Goal: Navigation & Orientation: Find specific page/section

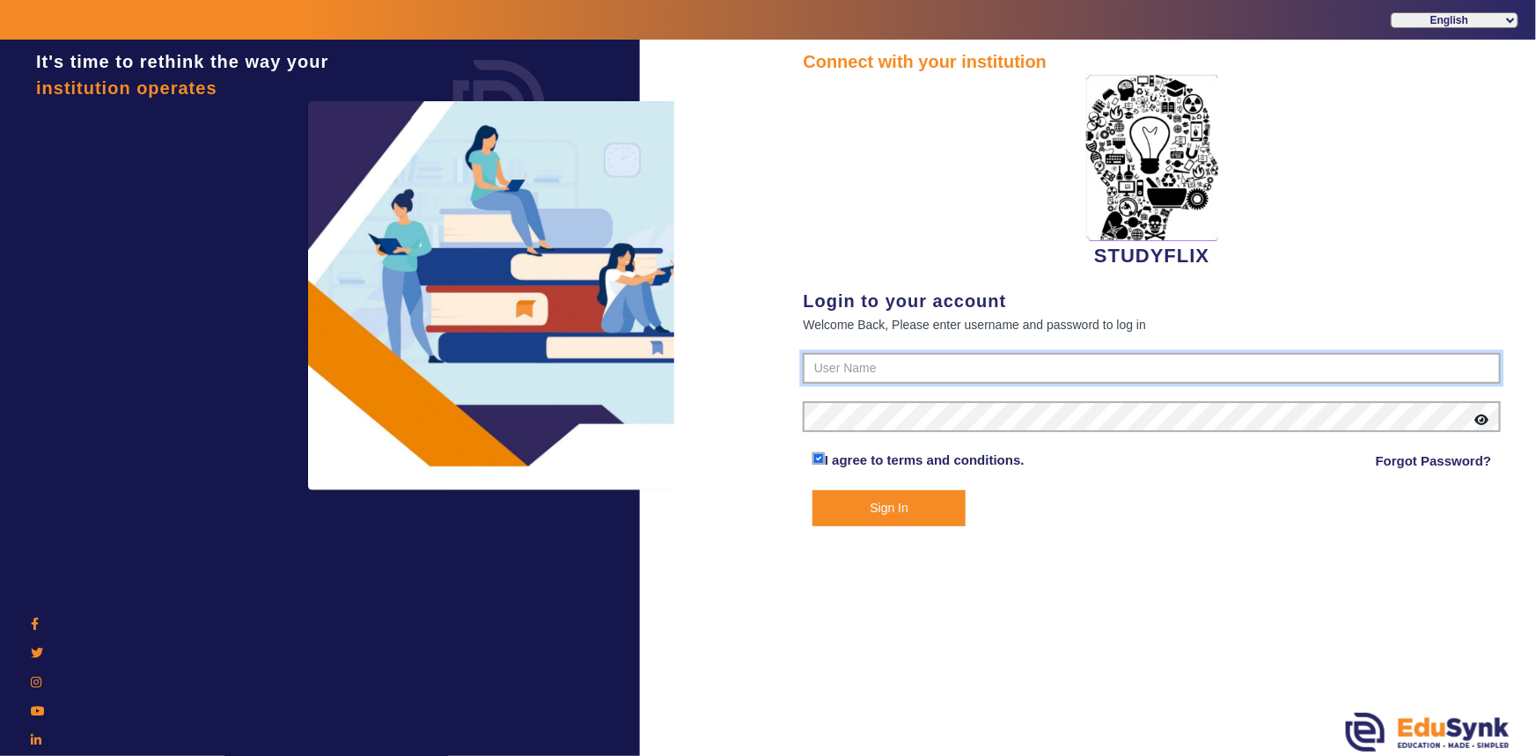
type input "6354922771"
click at [842, 516] on button "Sign In" at bounding box center [889, 508] width 154 height 36
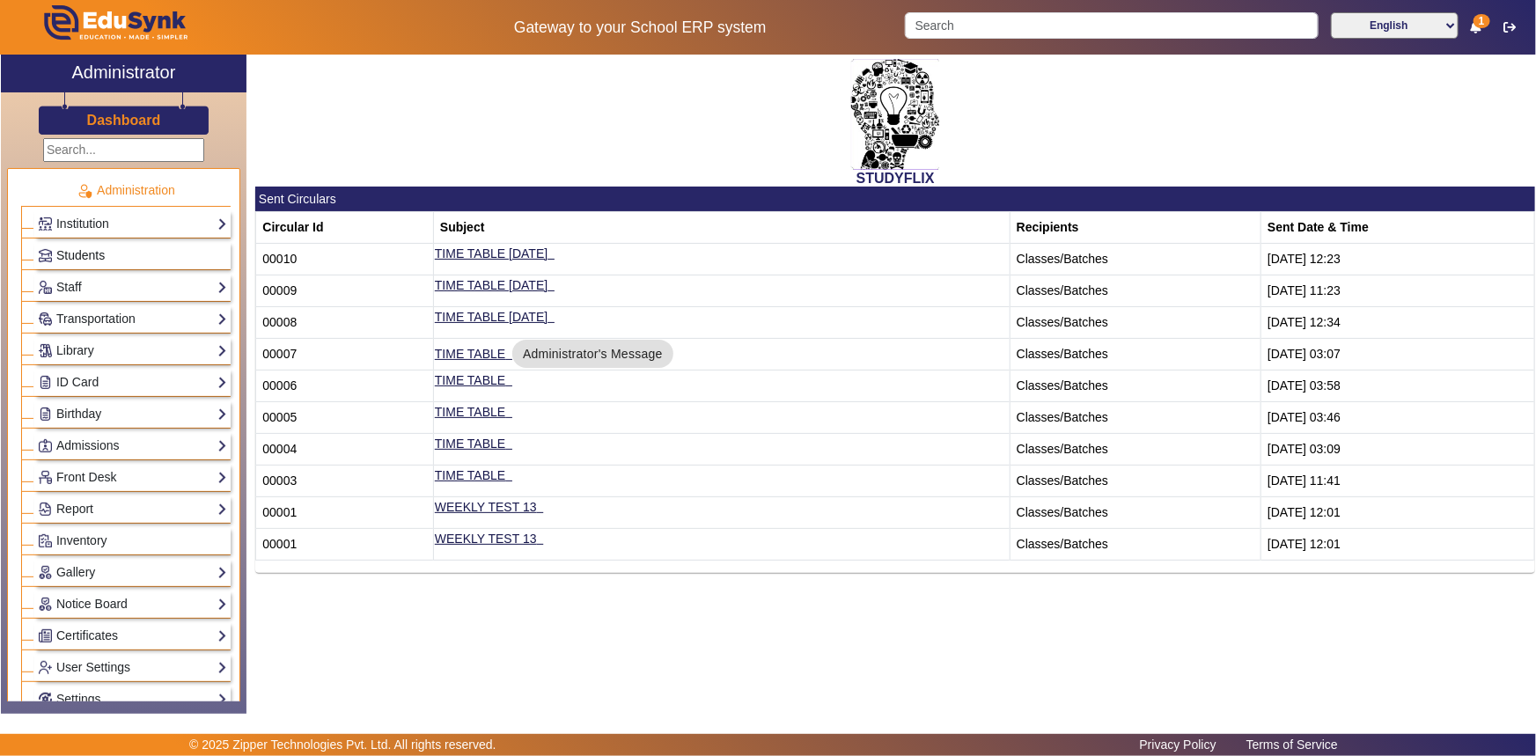
click at [70, 250] on span "Students" at bounding box center [80, 255] width 48 height 14
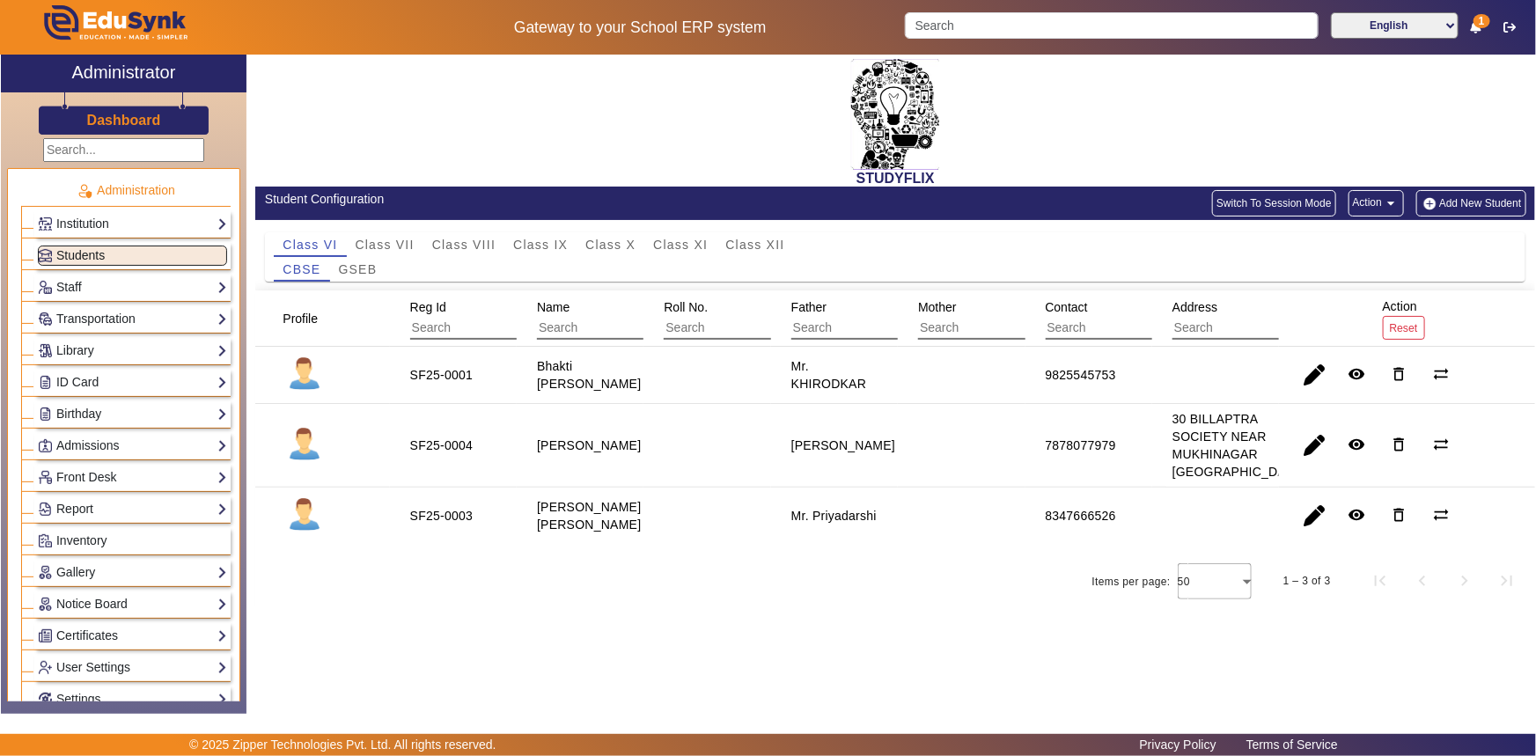
scroll to position [159, 0]
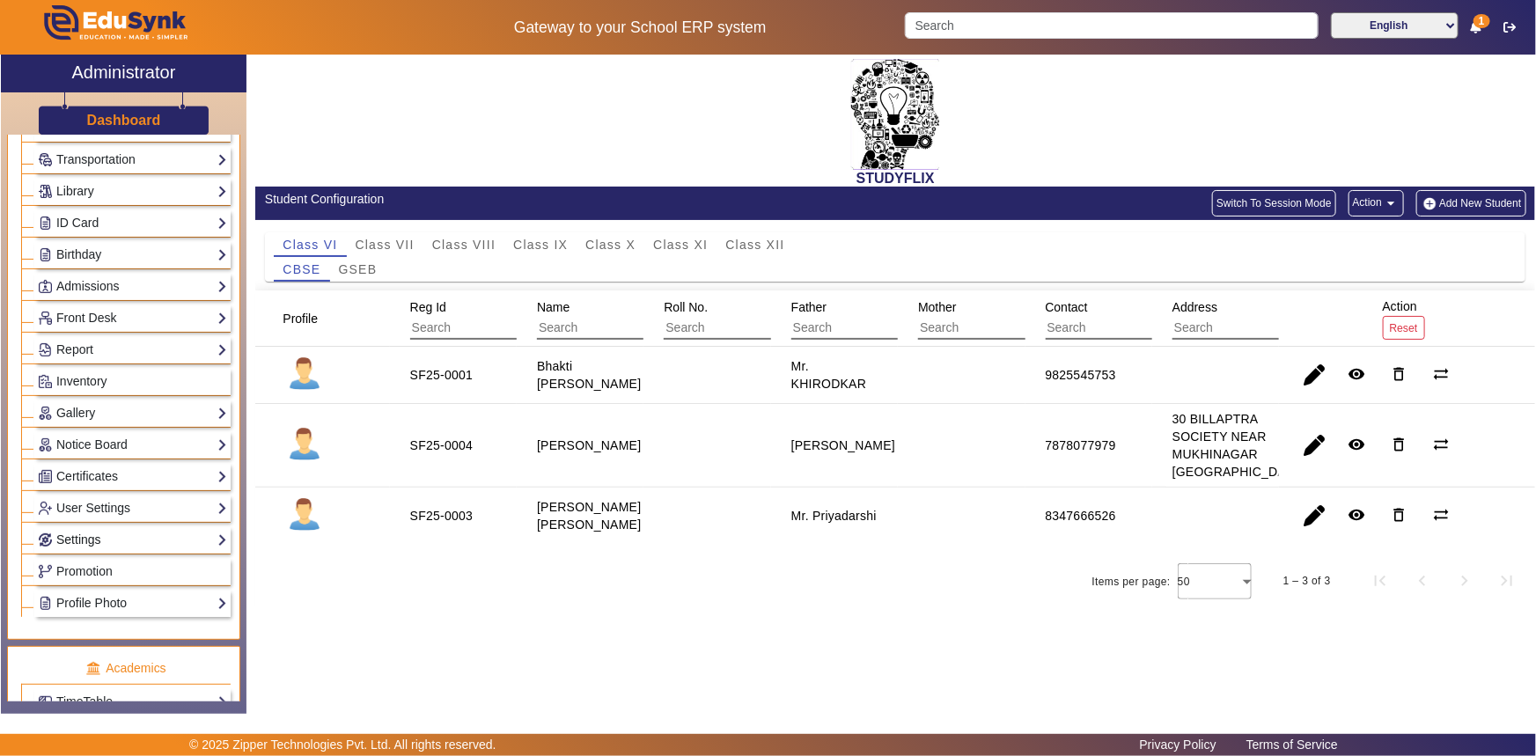
click at [68, 537] on link "Settings" at bounding box center [132, 540] width 189 height 20
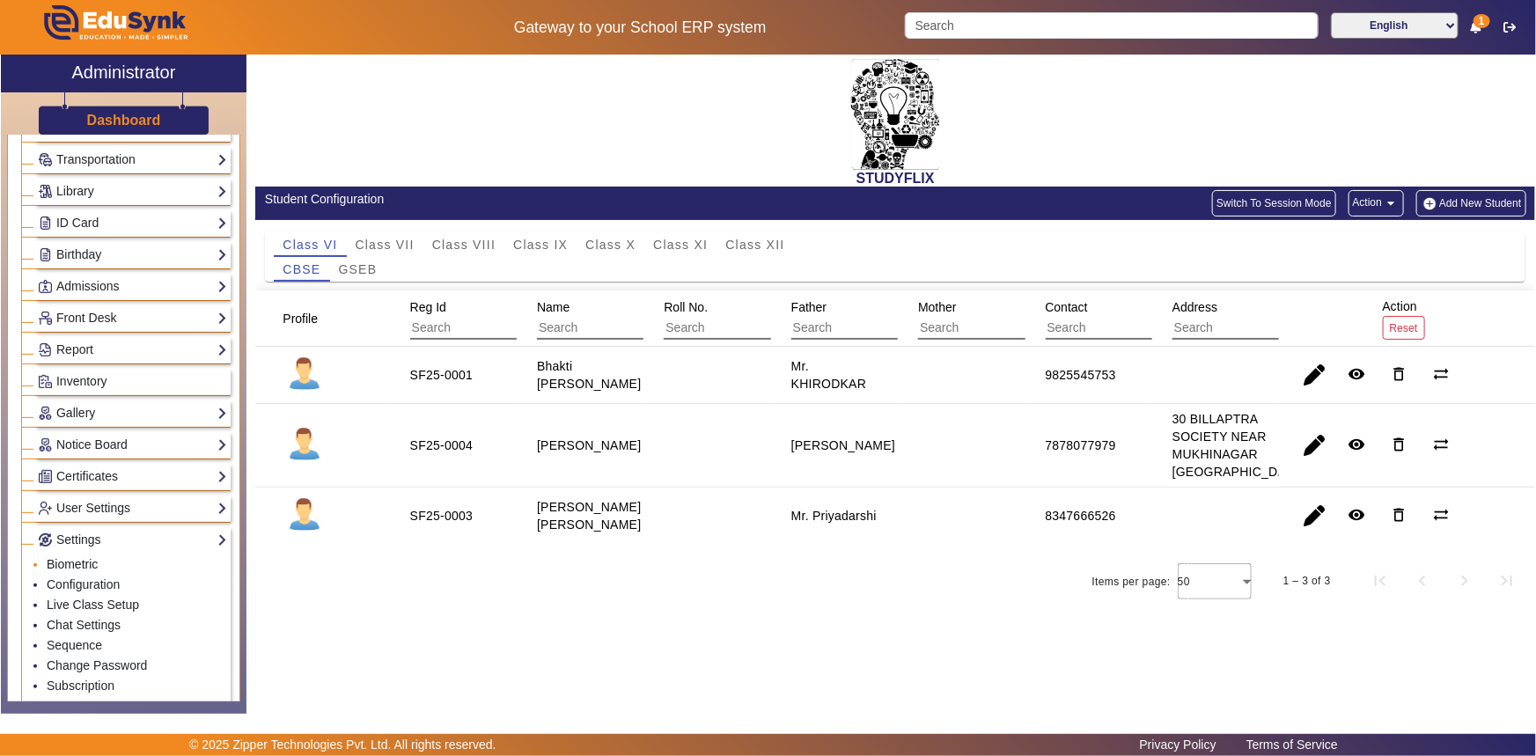
click at [62, 564] on link "Biometric" at bounding box center [72, 564] width 51 height 14
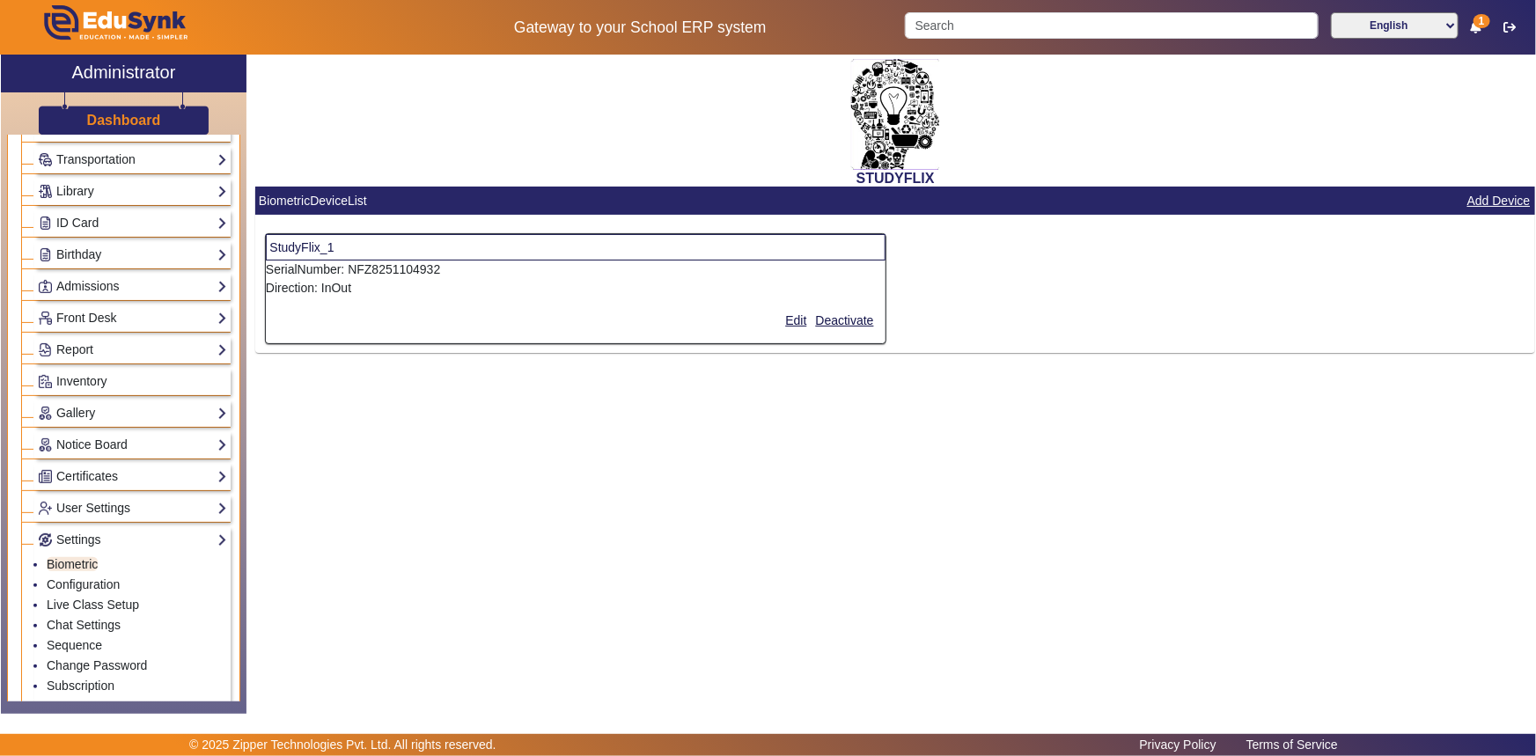
click at [314, 404] on div "STUDYFLIX BiometricDeviceList Add Device StudyFlix_1 SerialNumber: NFZ825110493…" at bounding box center [890, 375] width 1289 height 641
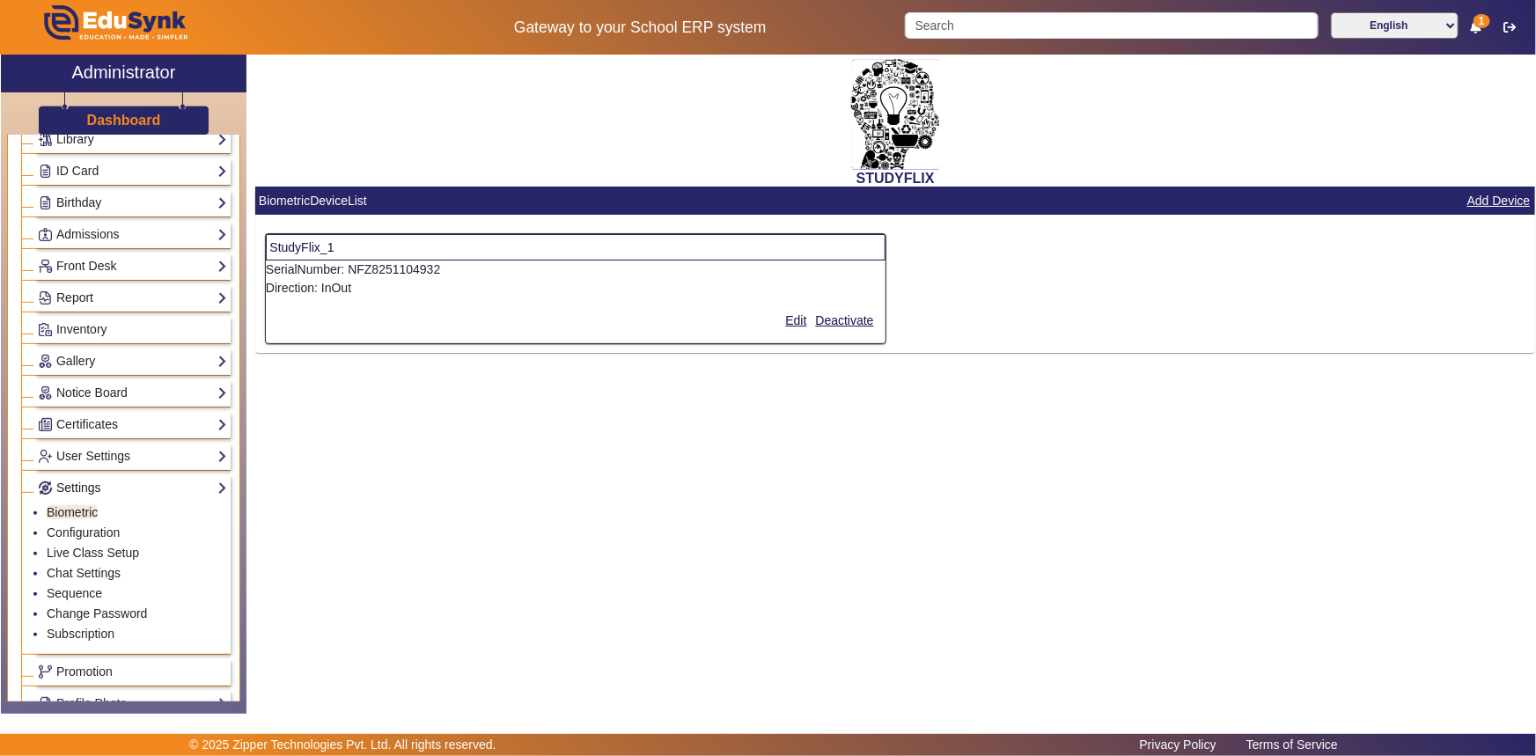
scroll to position [239, 0]
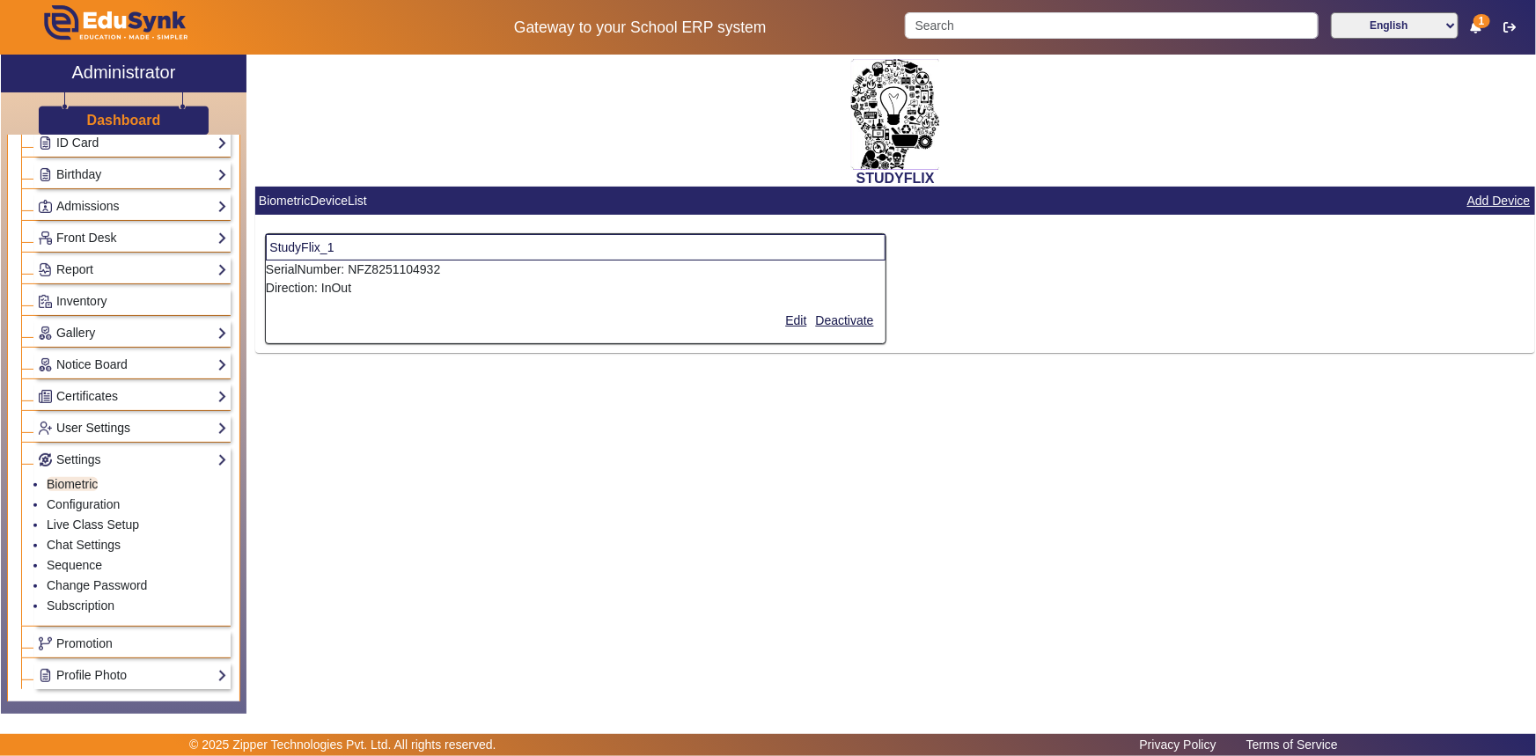
click at [96, 436] on link "User Settings" at bounding box center [132, 428] width 189 height 20
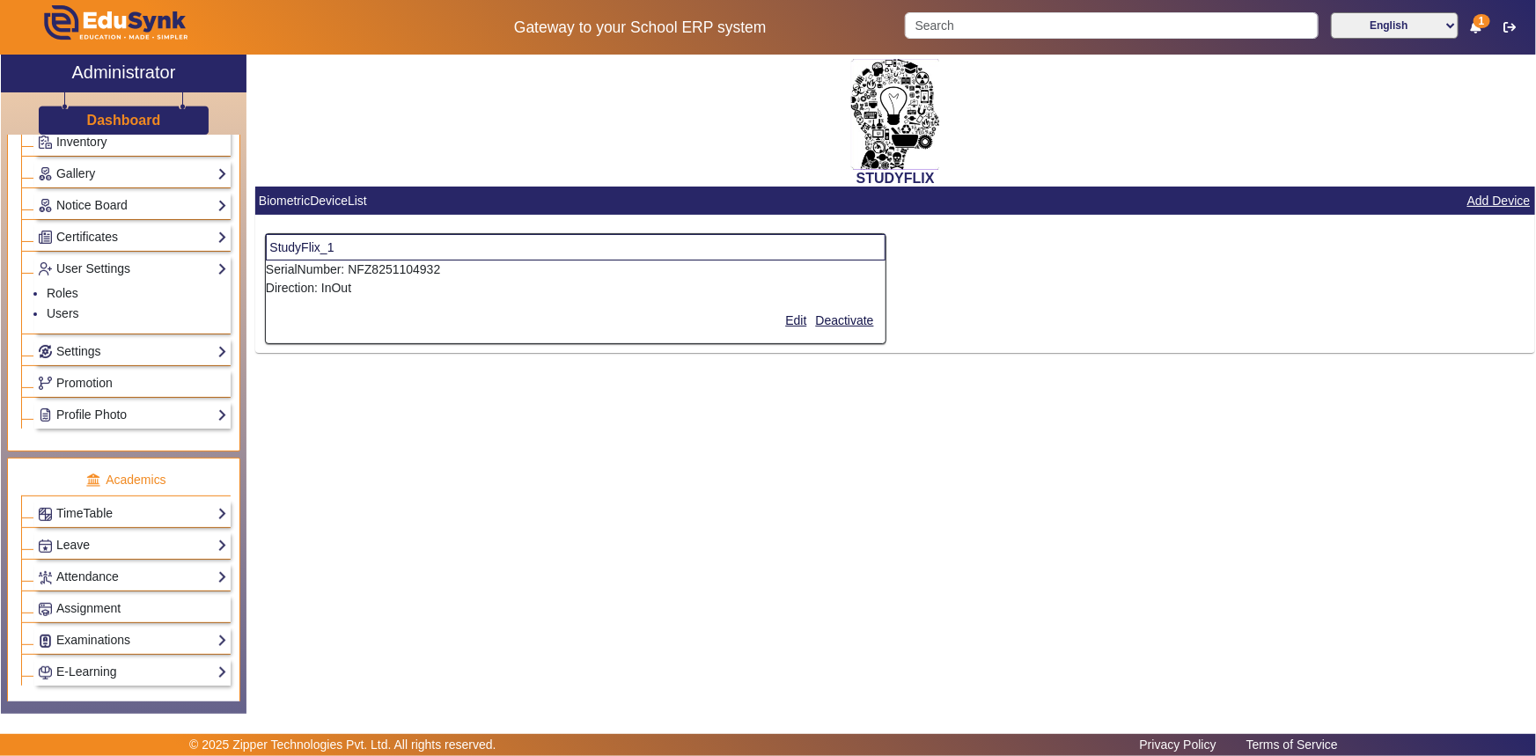
scroll to position [400, 0]
click at [83, 578] on link "Attendance" at bounding box center [132, 576] width 189 height 20
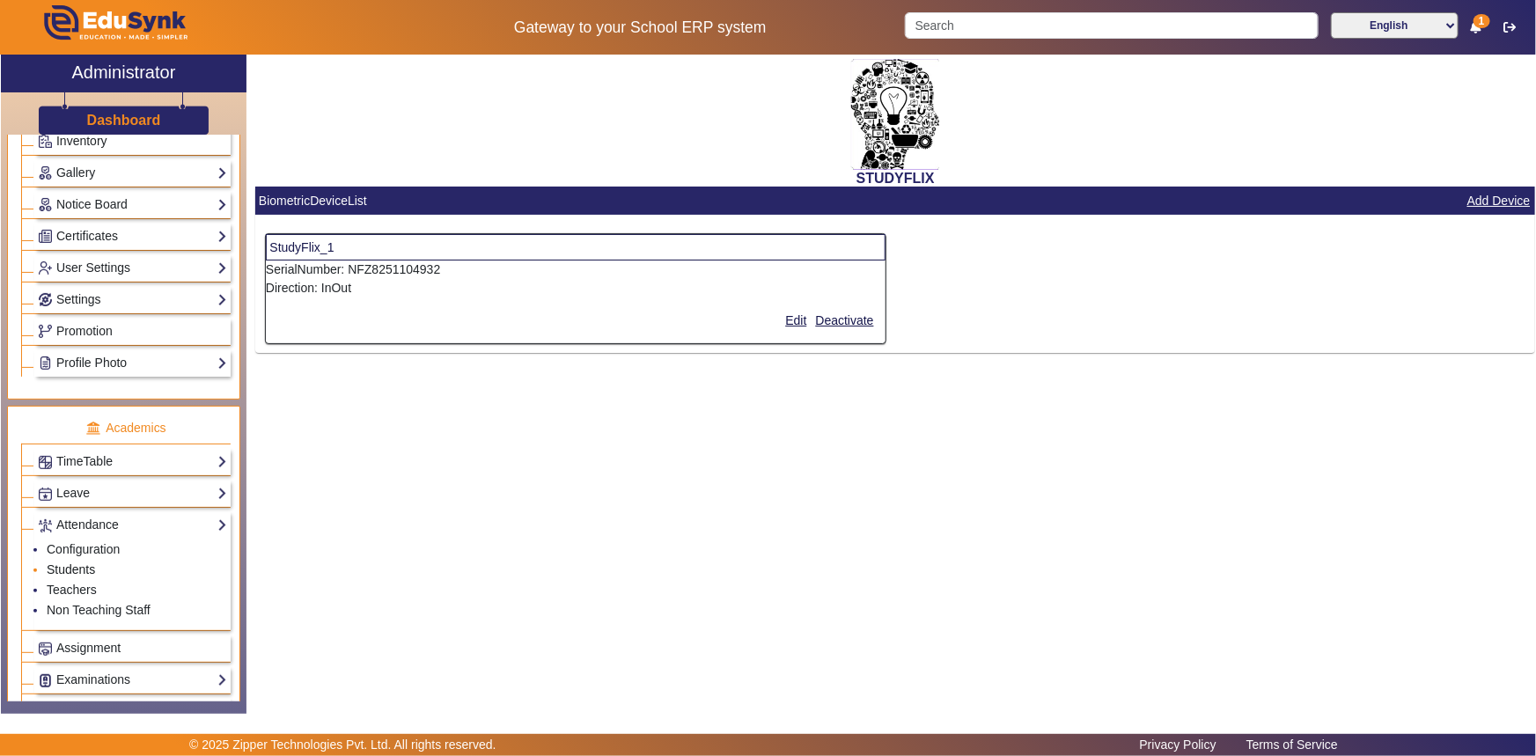
click at [70, 567] on link "Students" at bounding box center [71, 569] width 48 height 14
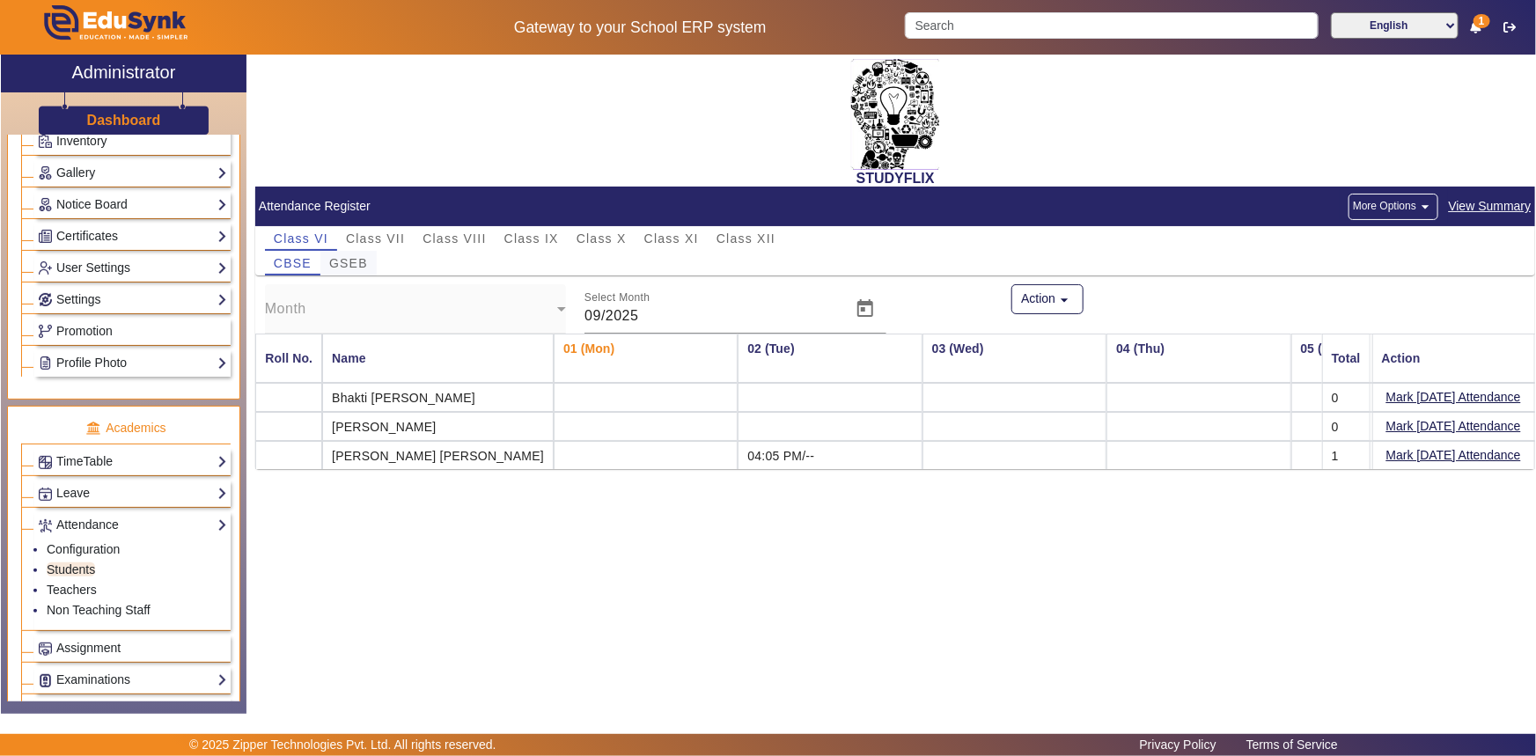
click at [364, 262] on span "GSEB" at bounding box center [348, 263] width 39 height 12
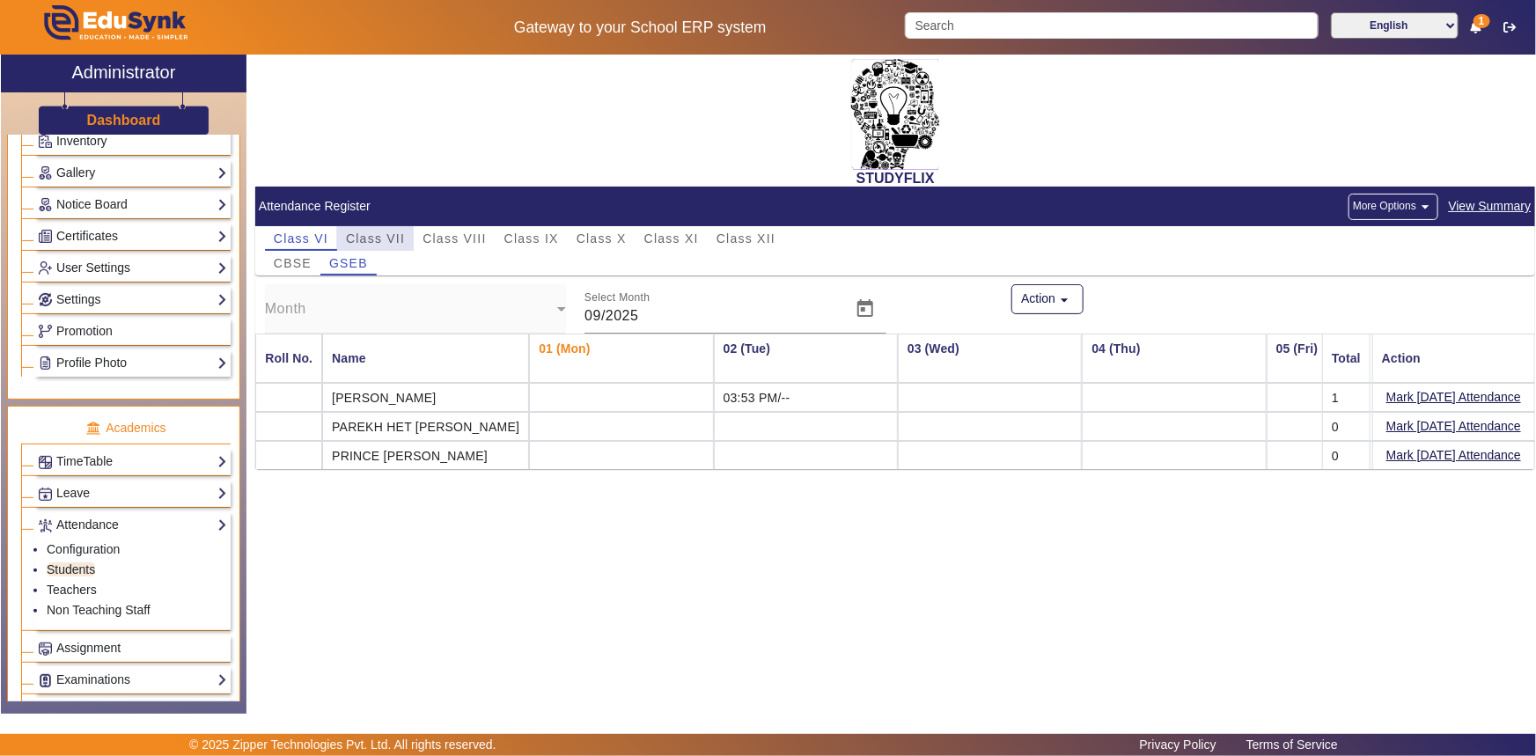
click at [355, 238] on span "Class VII" at bounding box center [375, 238] width 59 height 12
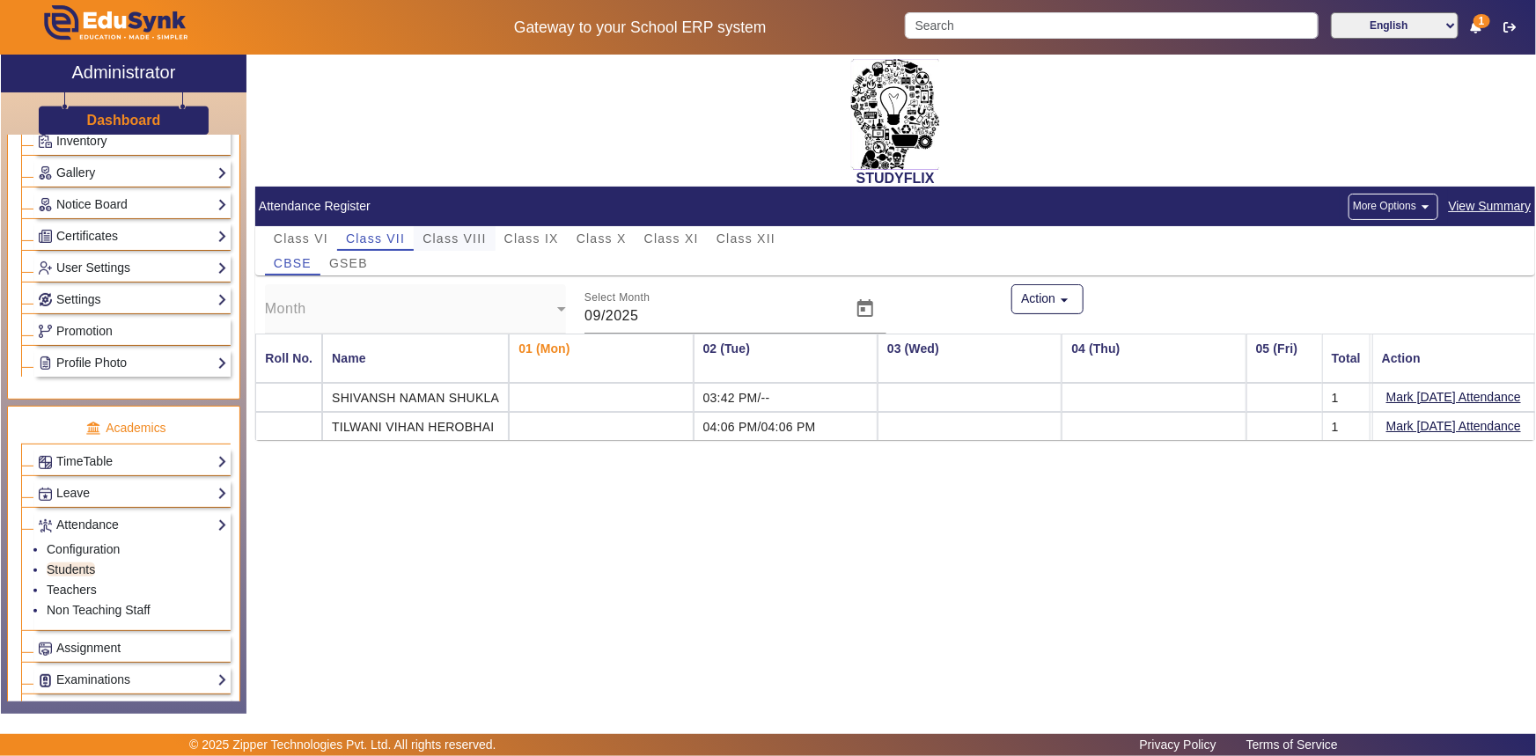
click at [448, 235] on span "Class VIII" at bounding box center [454, 238] width 63 height 12
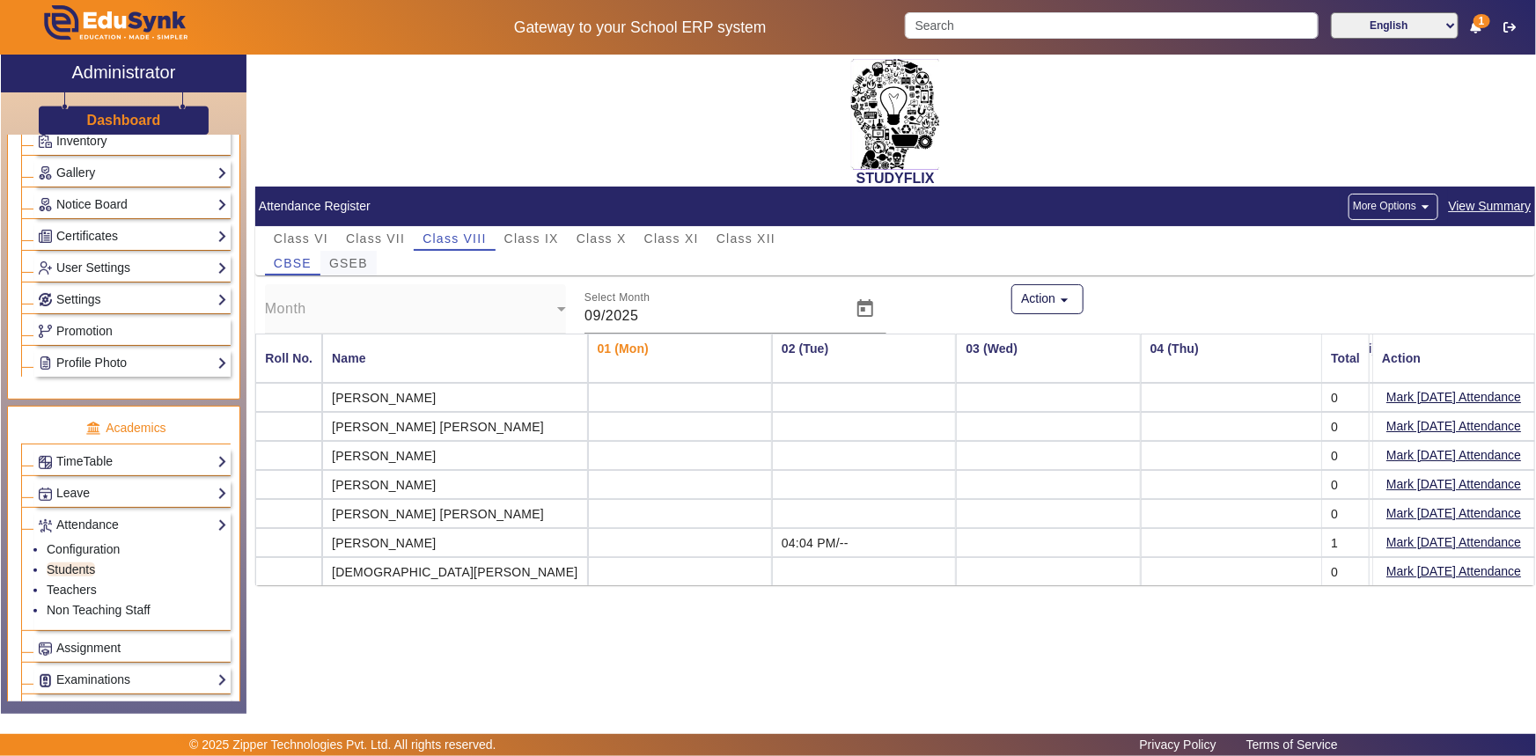
click at [352, 266] on span "GSEB" at bounding box center [348, 263] width 39 height 12
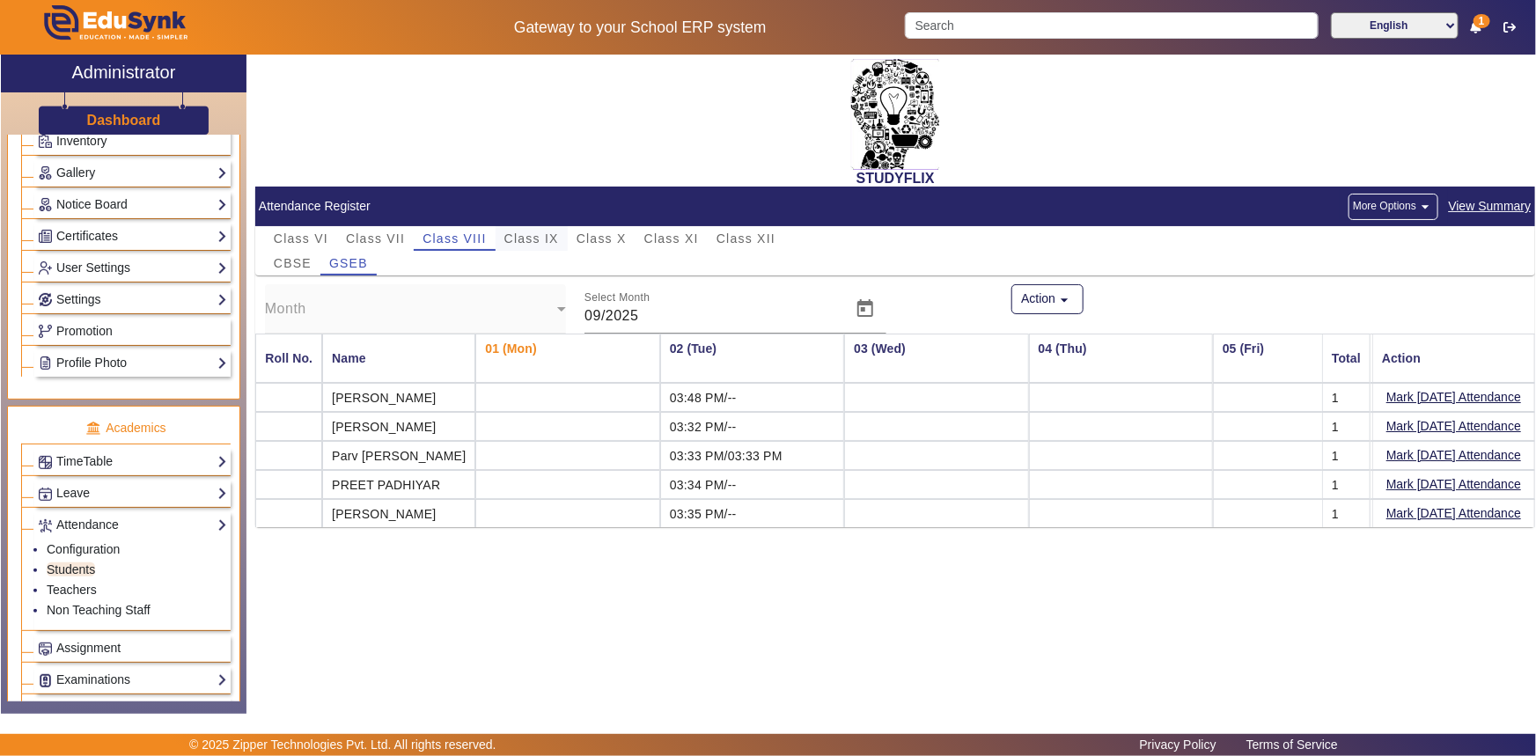
click at [515, 239] on span "Class IX" at bounding box center [531, 238] width 55 height 12
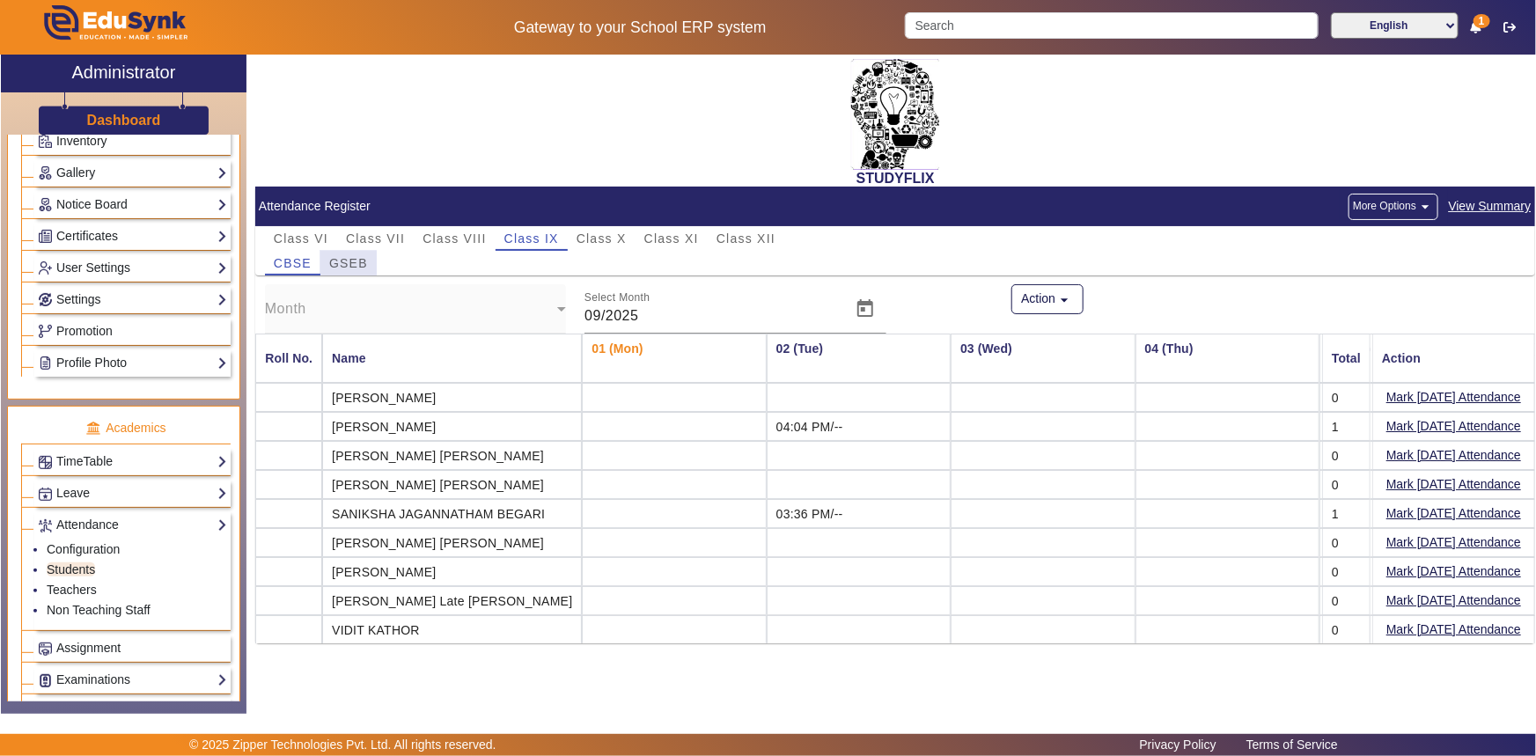
click at [331, 260] on span "GSEB" at bounding box center [348, 263] width 39 height 12
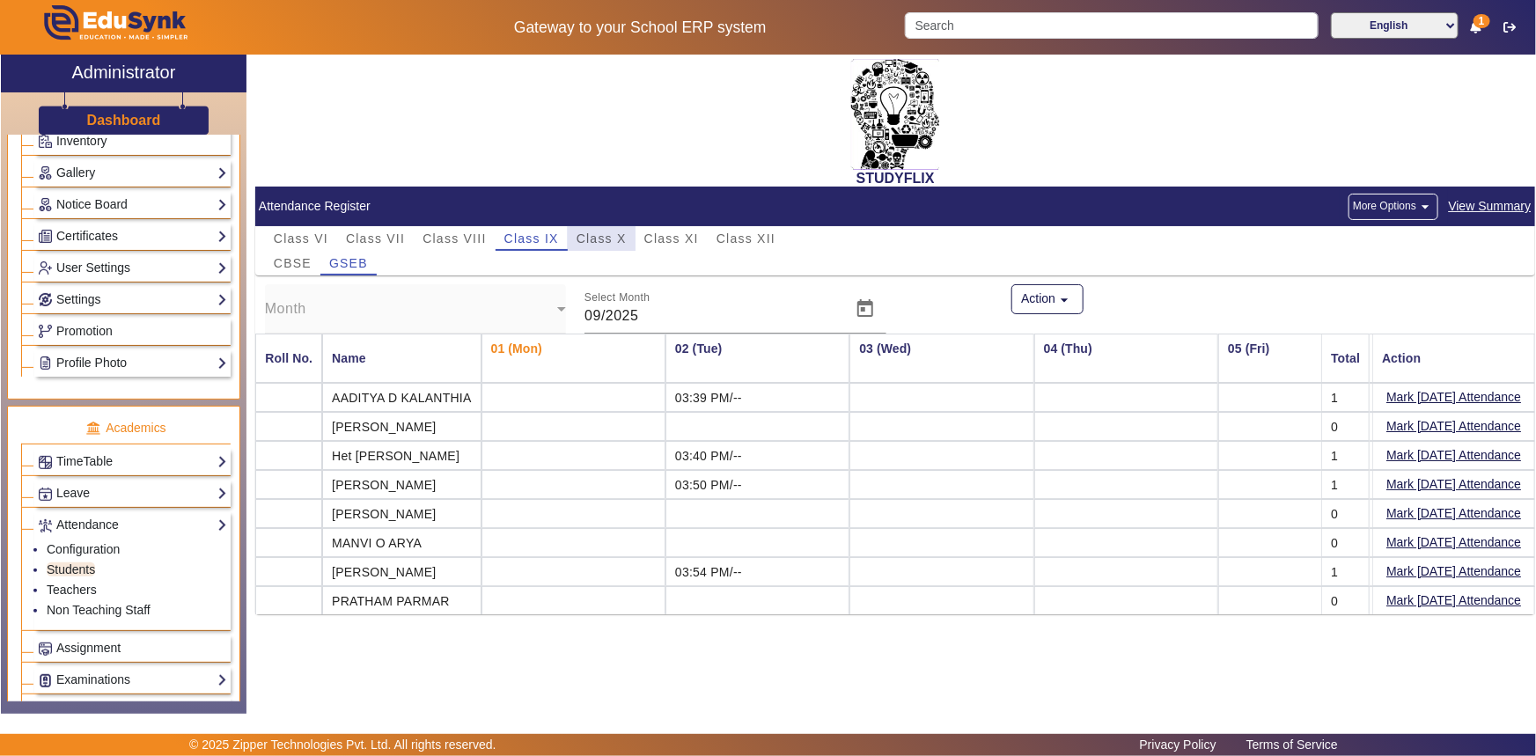
click at [593, 236] on span "Class X" at bounding box center [602, 238] width 50 height 12
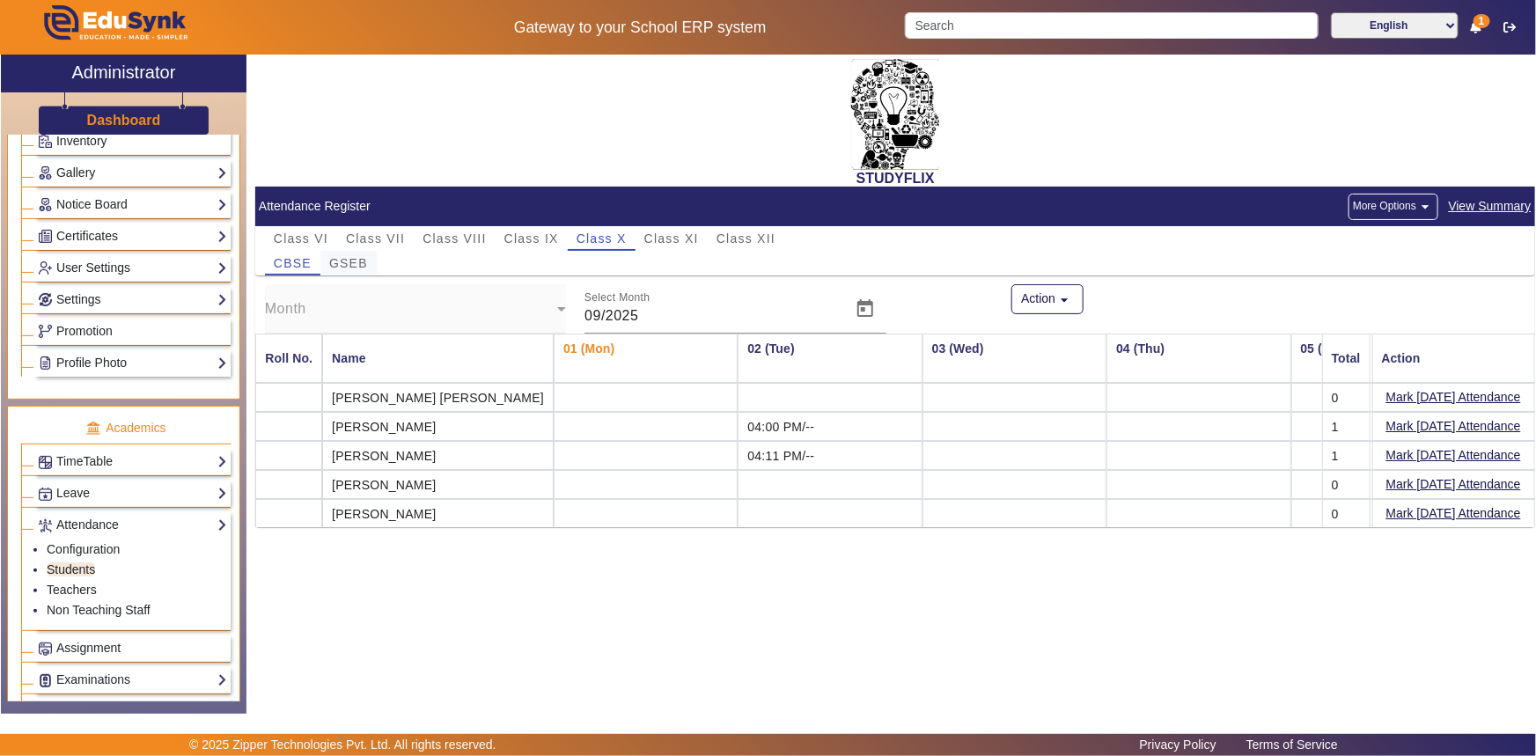
click at [358, 265] on span "GSEB" at bounding box center [348, 263] width 39 height 12
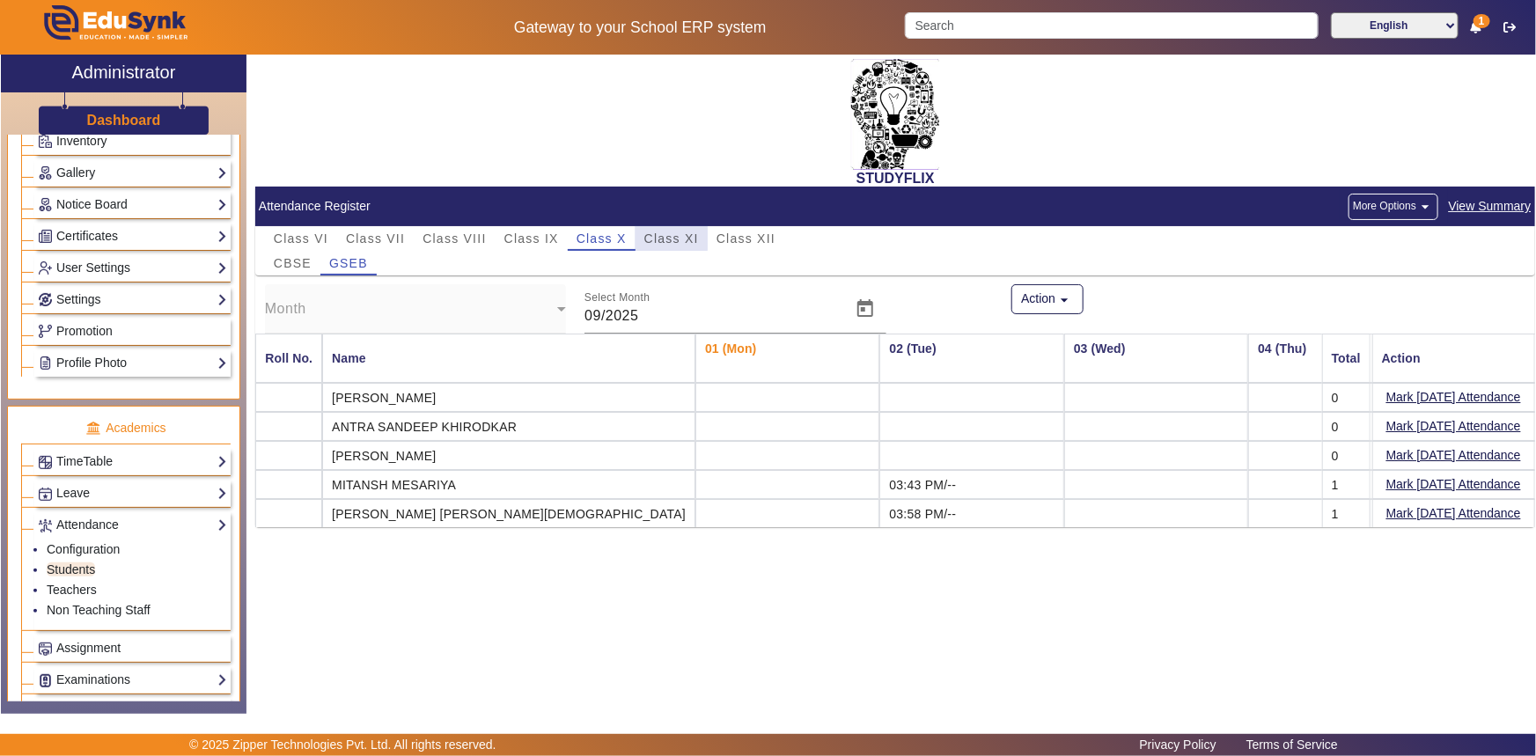
click at [655, 232] on span "Class XI" at bounding box center [671, 238] width 55 height 12
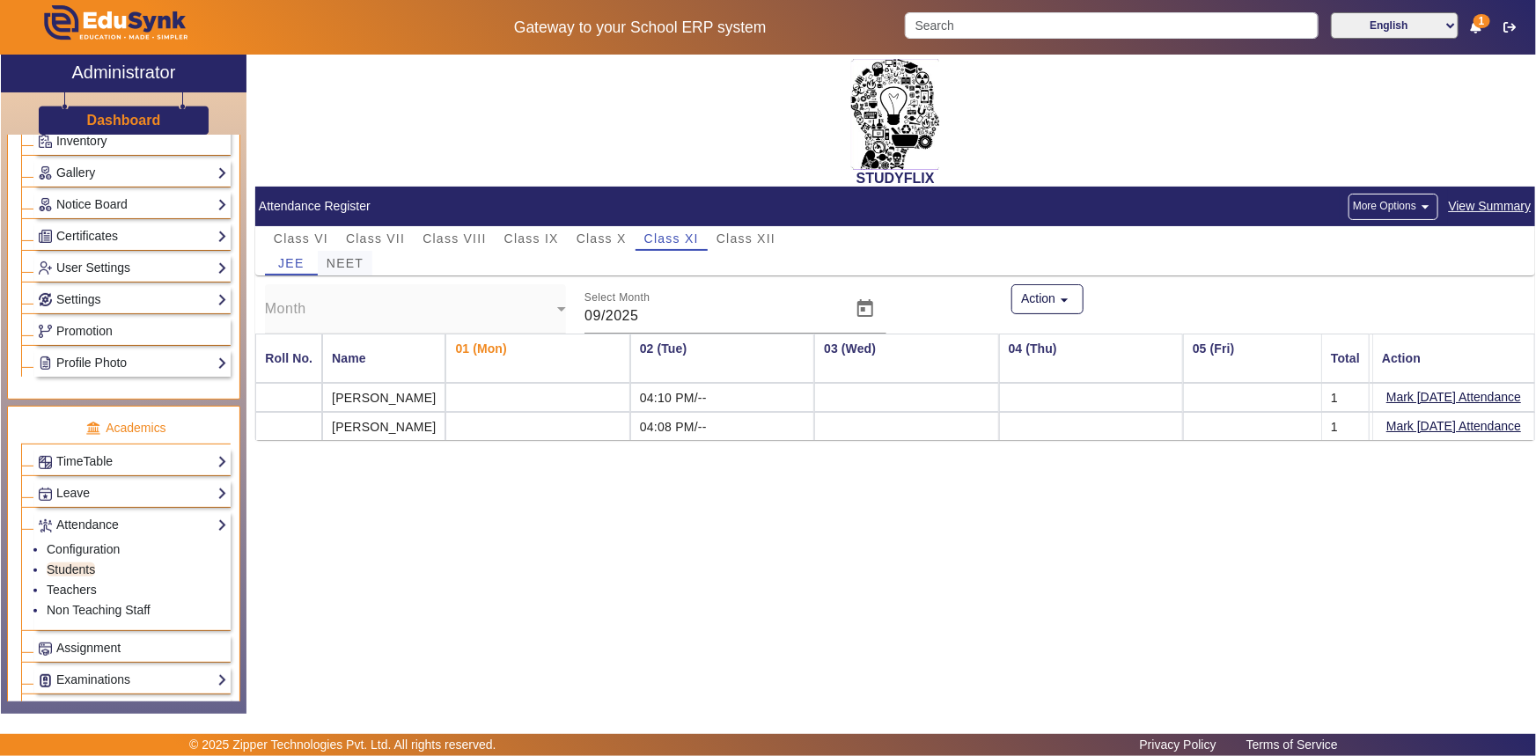
click at [343, 260] on span "NEET" at bounding box center [345, 263] width 37 height 12
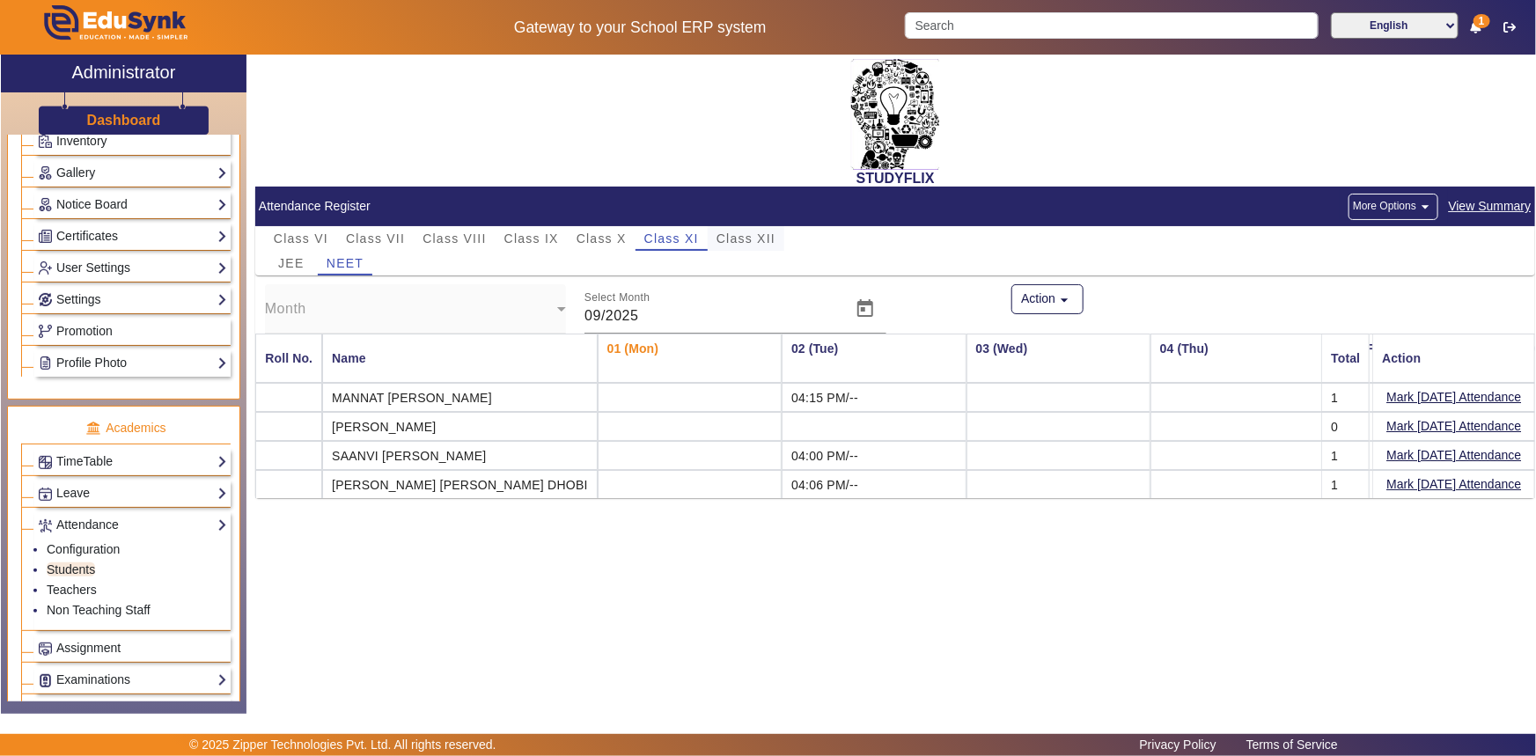
click at [748, 239] on span "Class XII" at bounding box center [746, 238] width 59 height 12
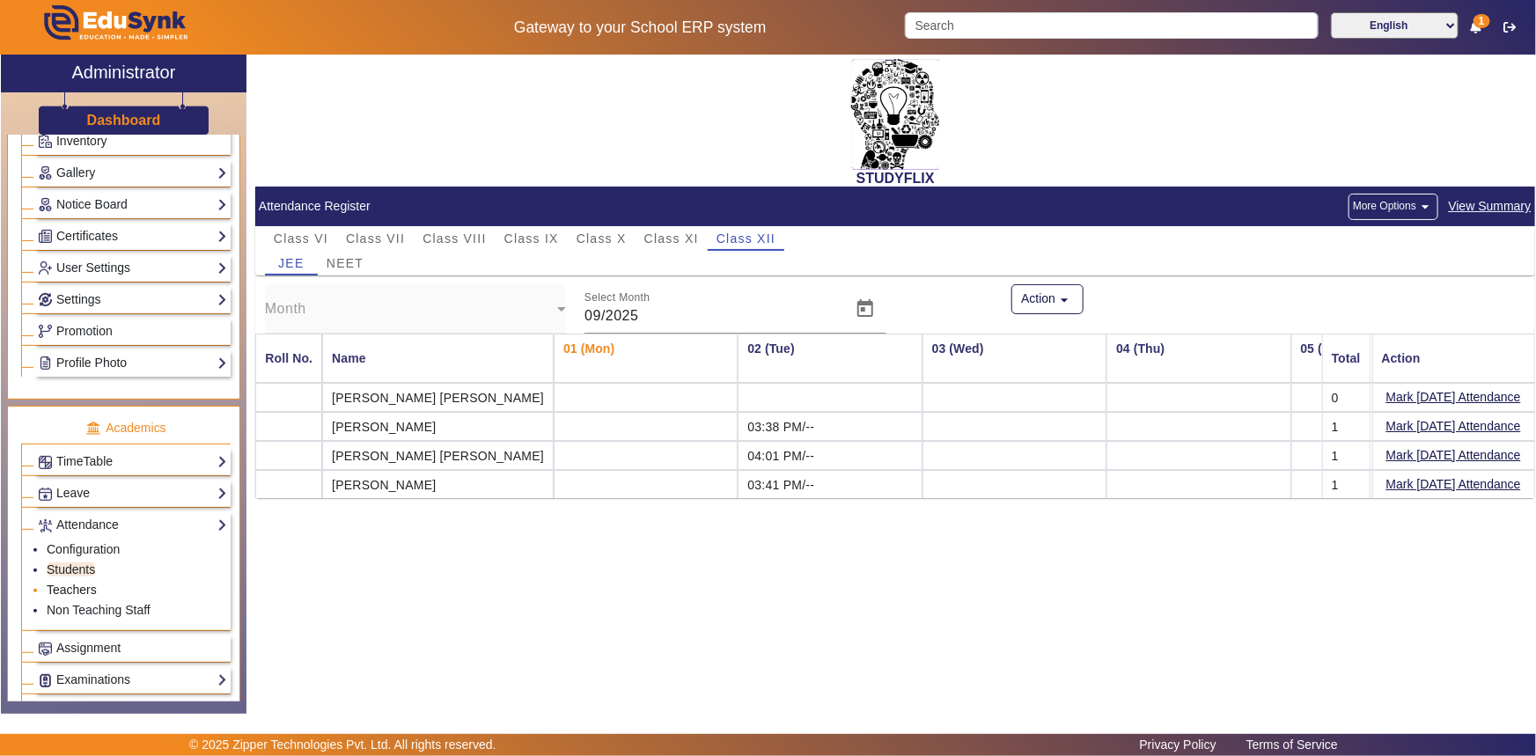
click at [82, 592] on link "Teachers" at bounding box center [72, 590] width 50 height 14
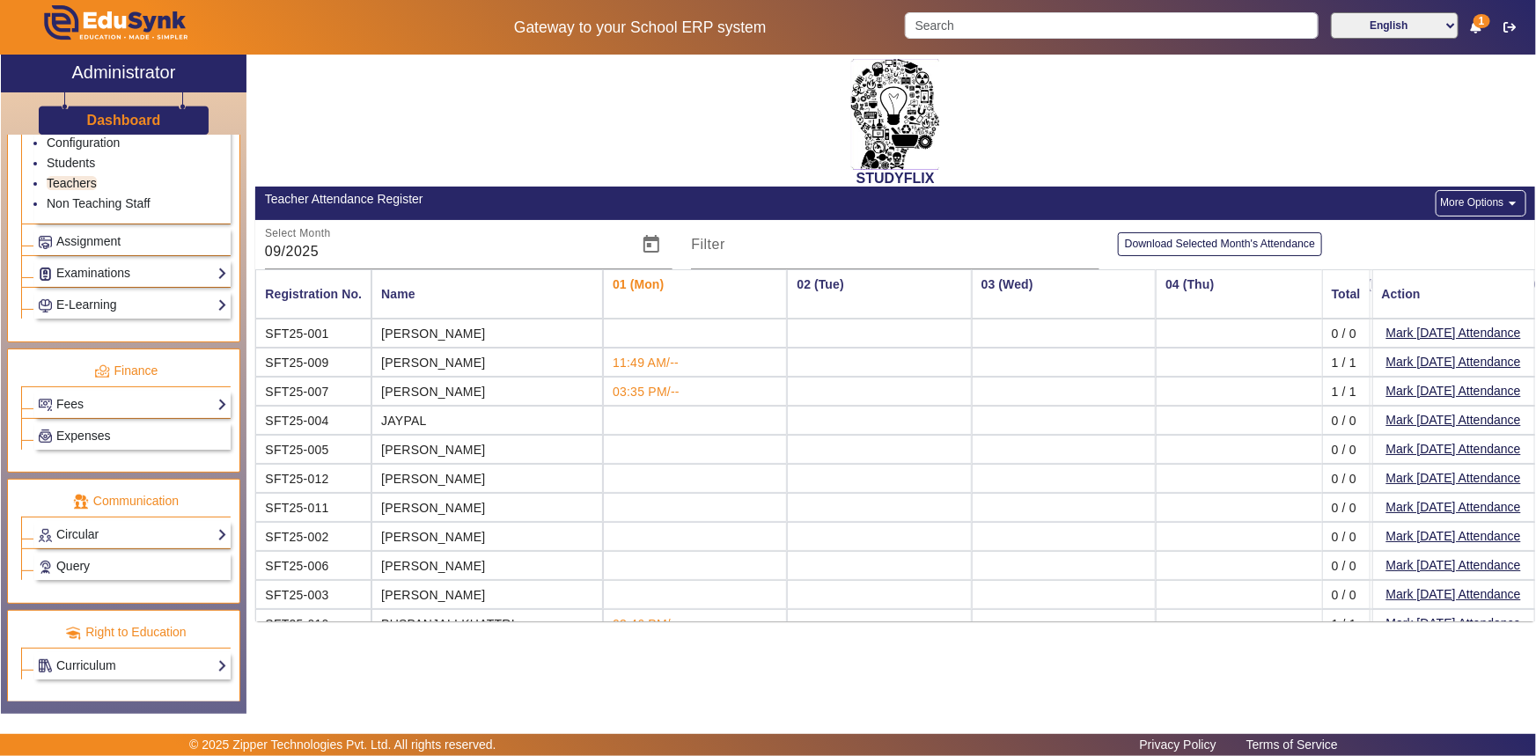
scroll to position [808, 0]
click at [88, 558] on span "Query" at bounding box center [72, 565] width 33 height 14
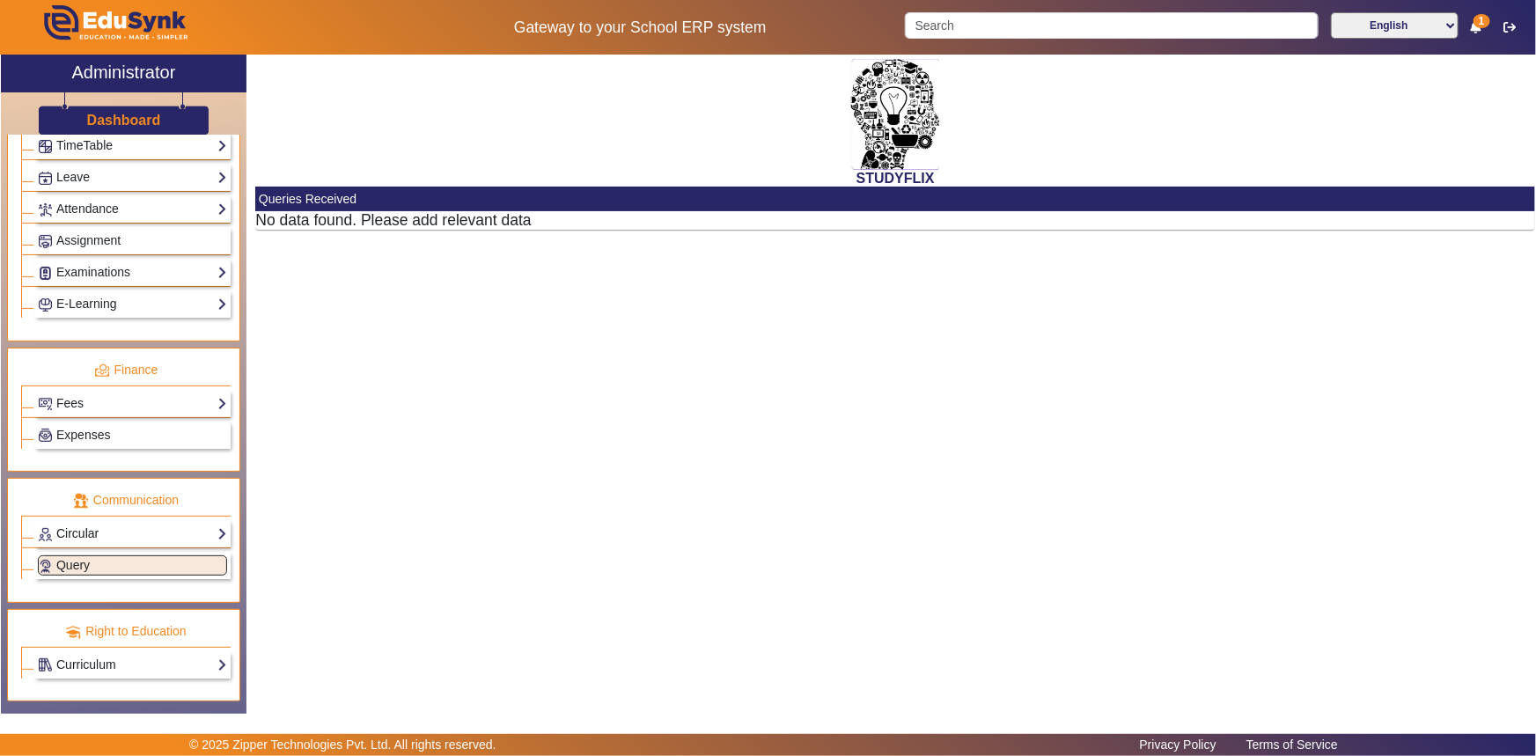
click at [88, 540] on link "Circular" at bounding box center [132, 534] width 189 height 20
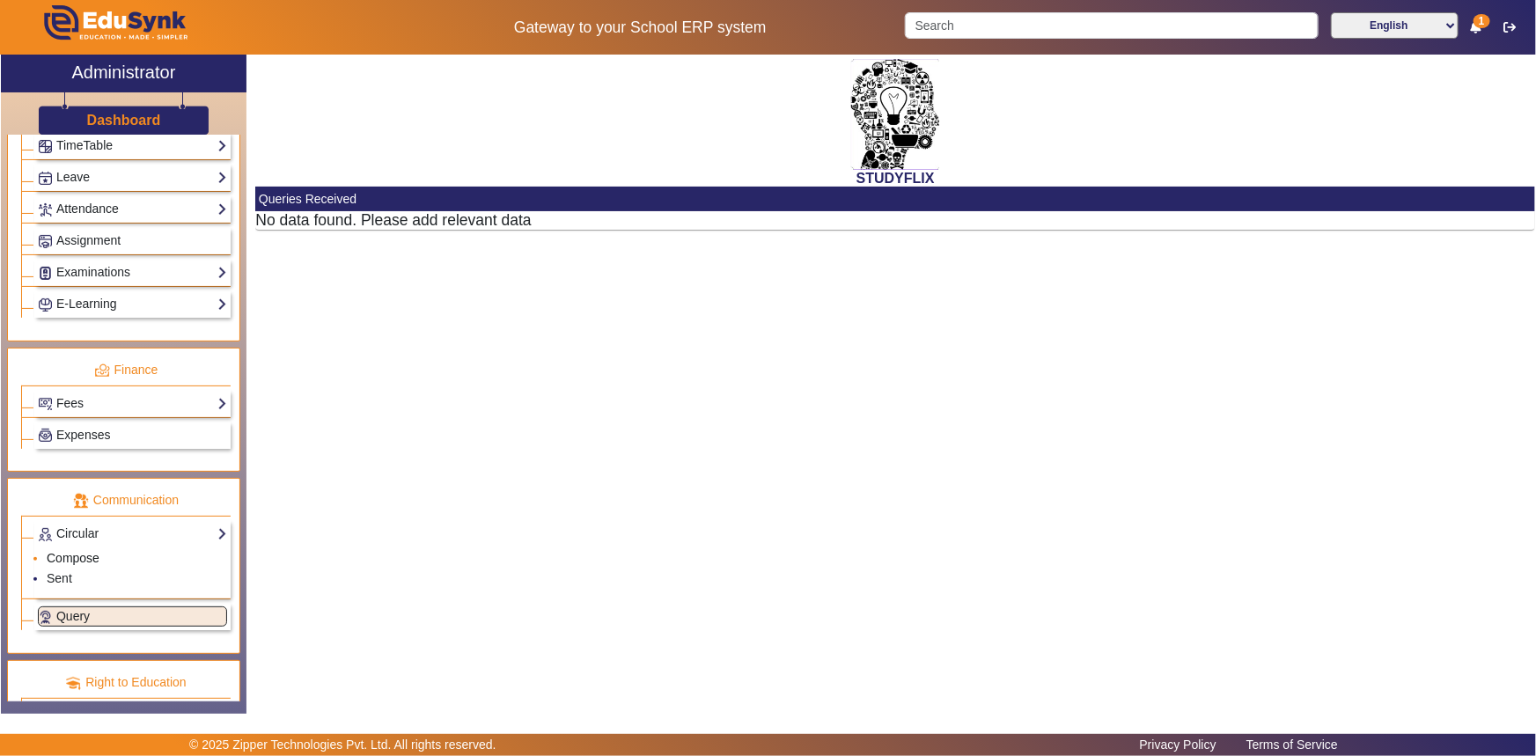
click at [81, 558] on link "Compose" at bounding box center [73, 558] width 53 height 14
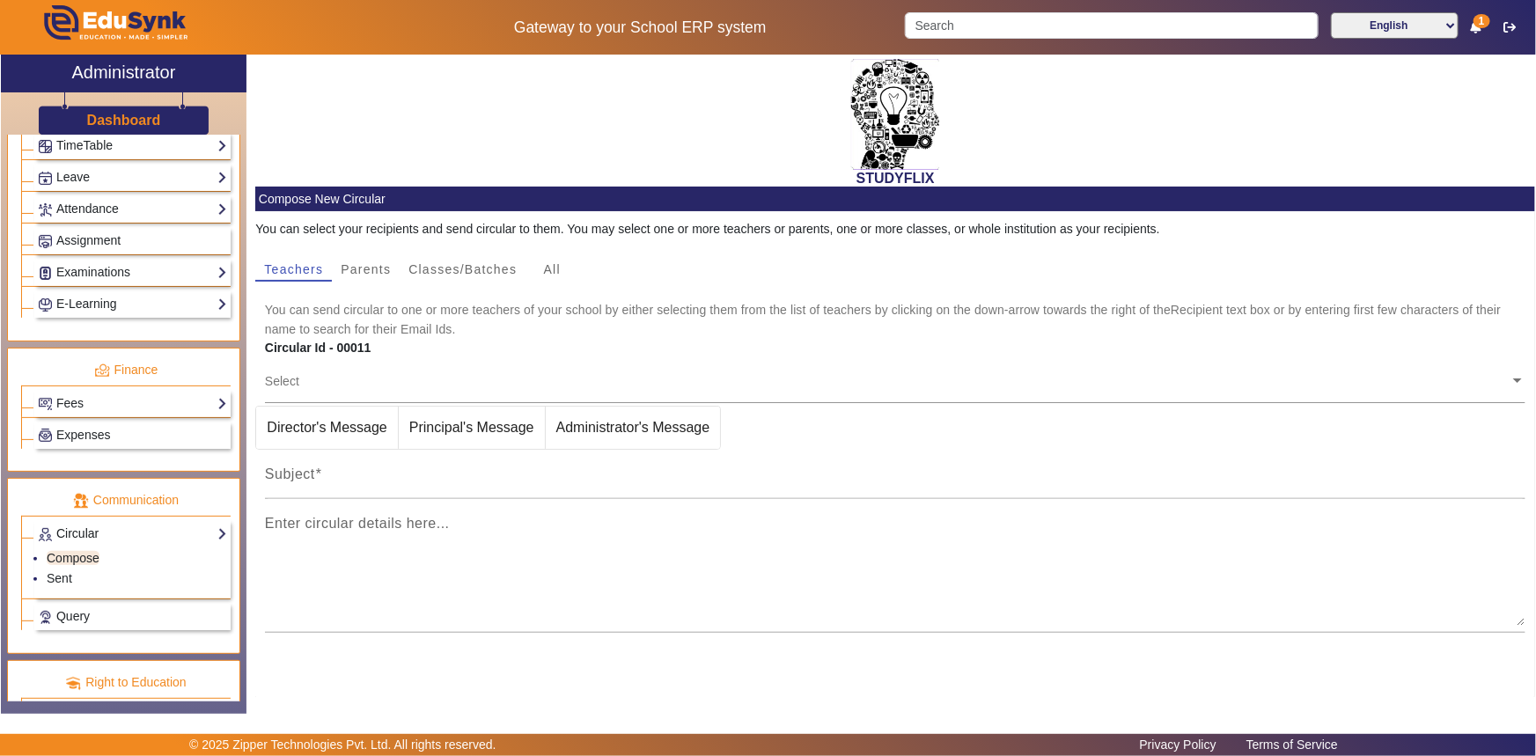
click at [80, 537] on link "Circular" at bounding box center [132, 534] width 189 height 20
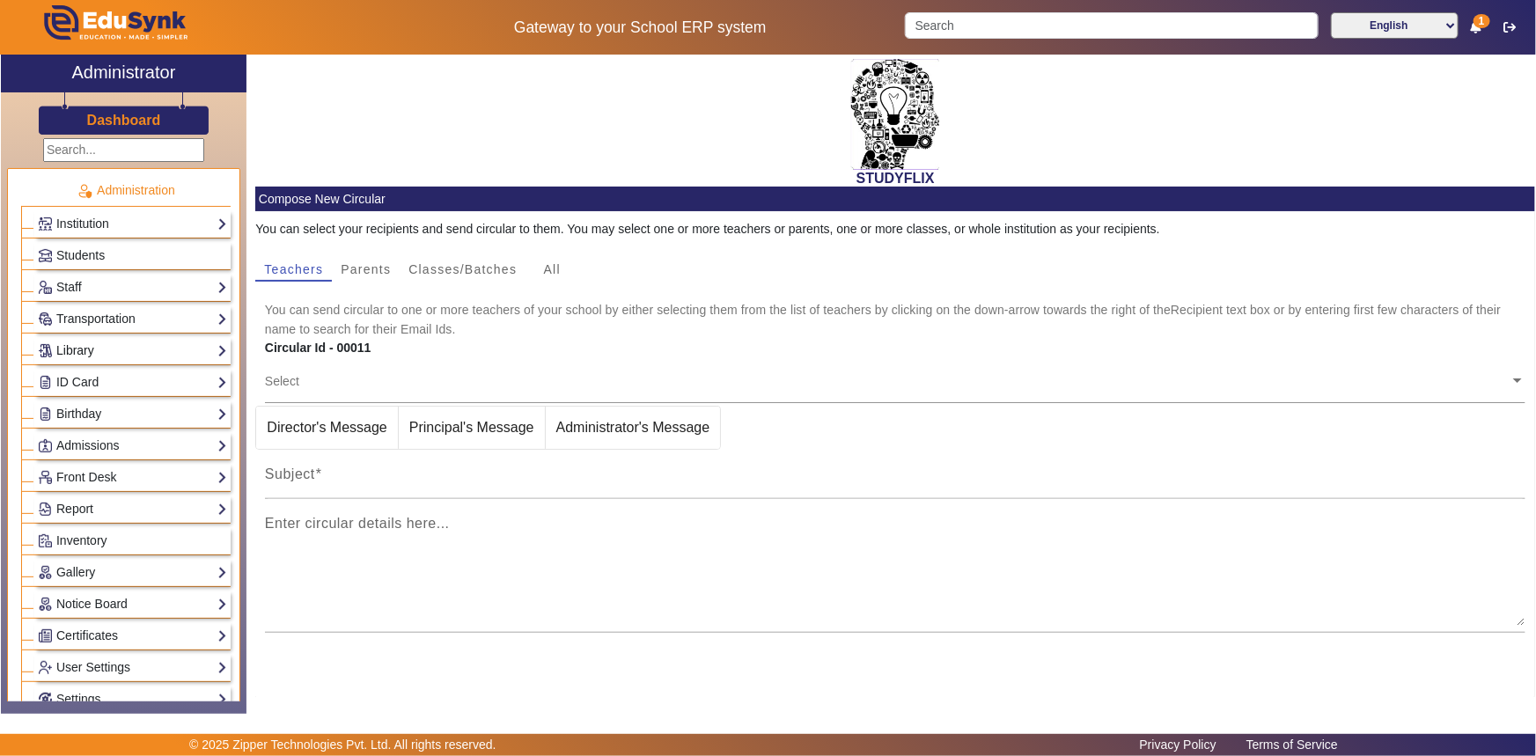
click at [91, 349] on link "Library" at bounding box center [132, 351] width 189 height 20
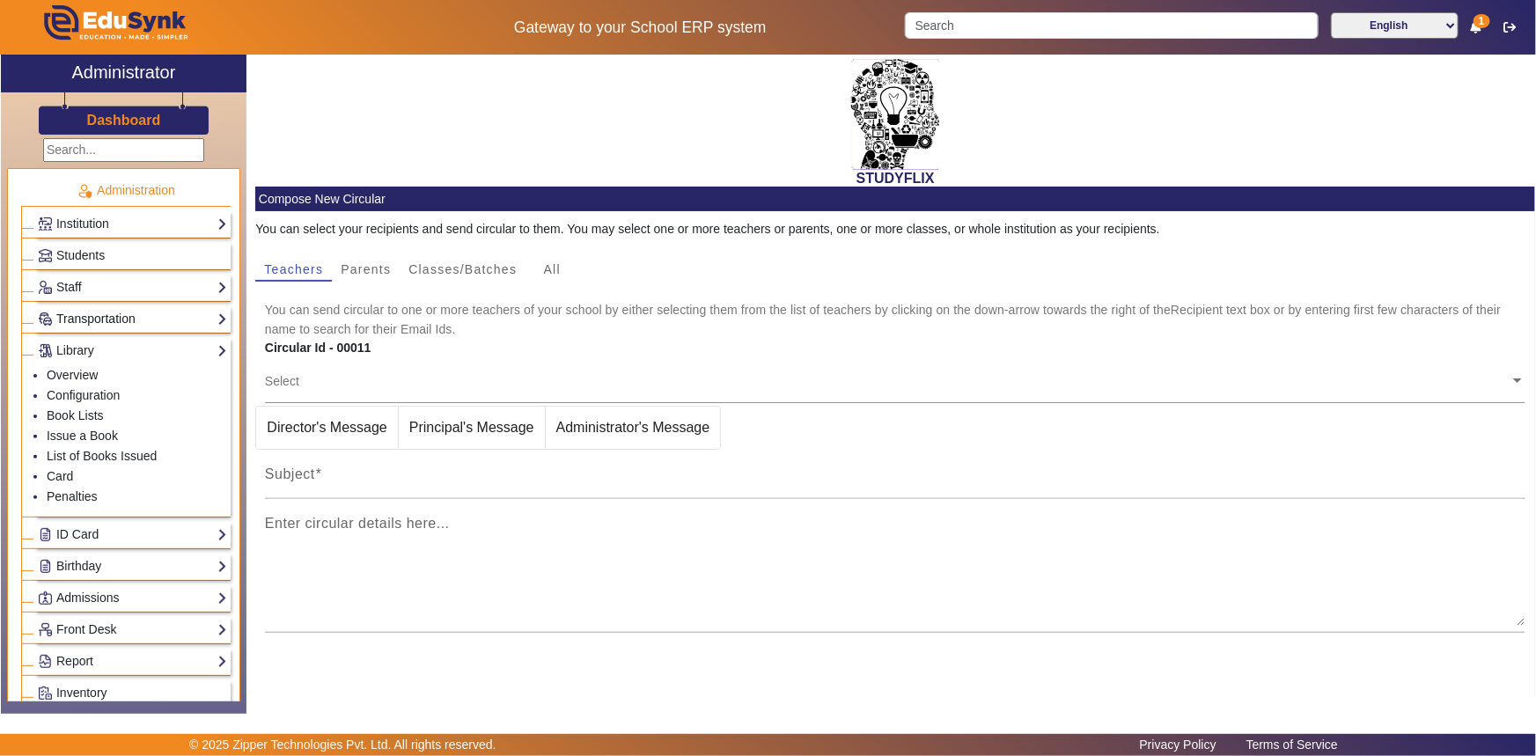
click at [85, 323] on link "Transportation" at bounding box center [132, 319] width 189 height 20
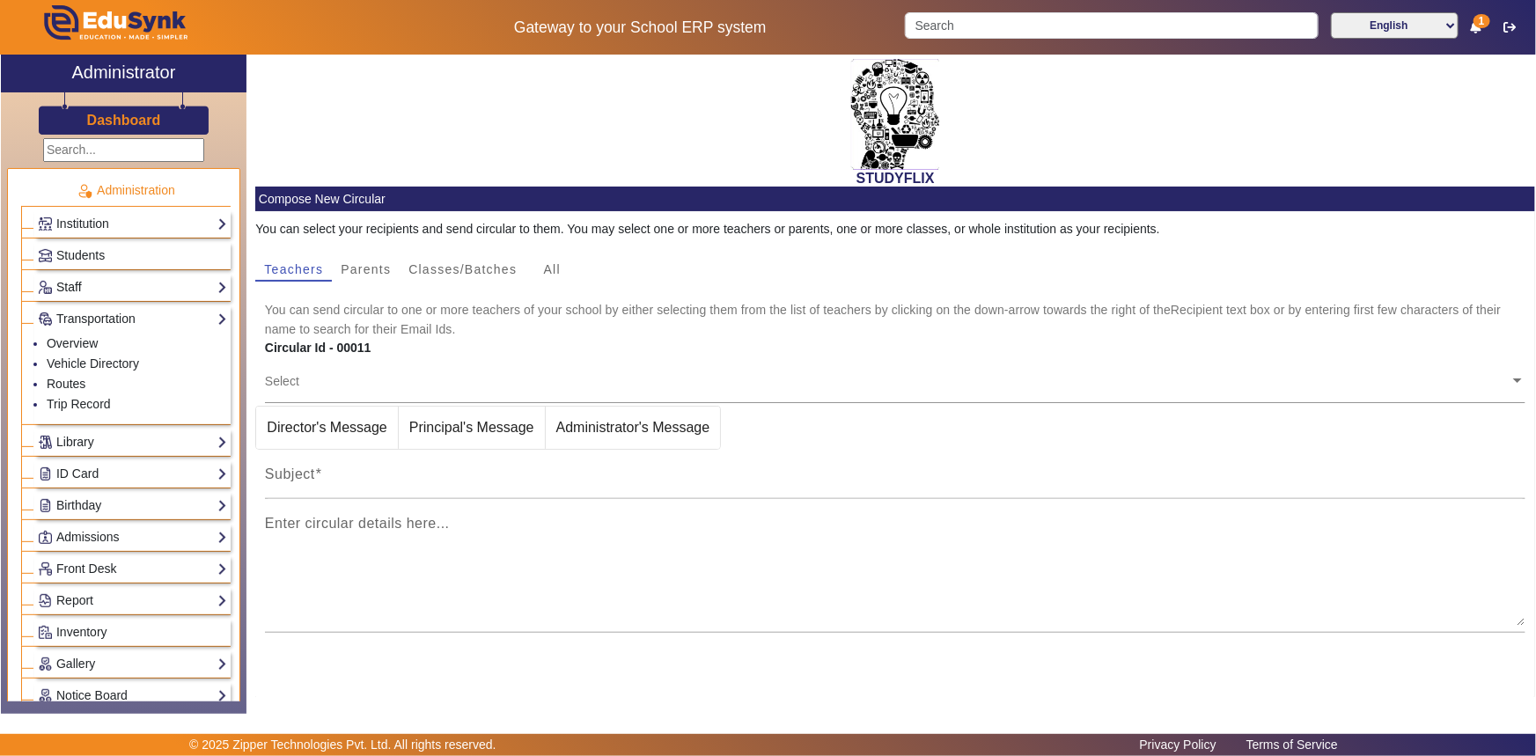
click at [75, 289] on link "Staff" at bounding box center [132, 287] width 189 height 20
click at [76, 255] on span "Students" at bounding box center [80, 255] width 48 height 14
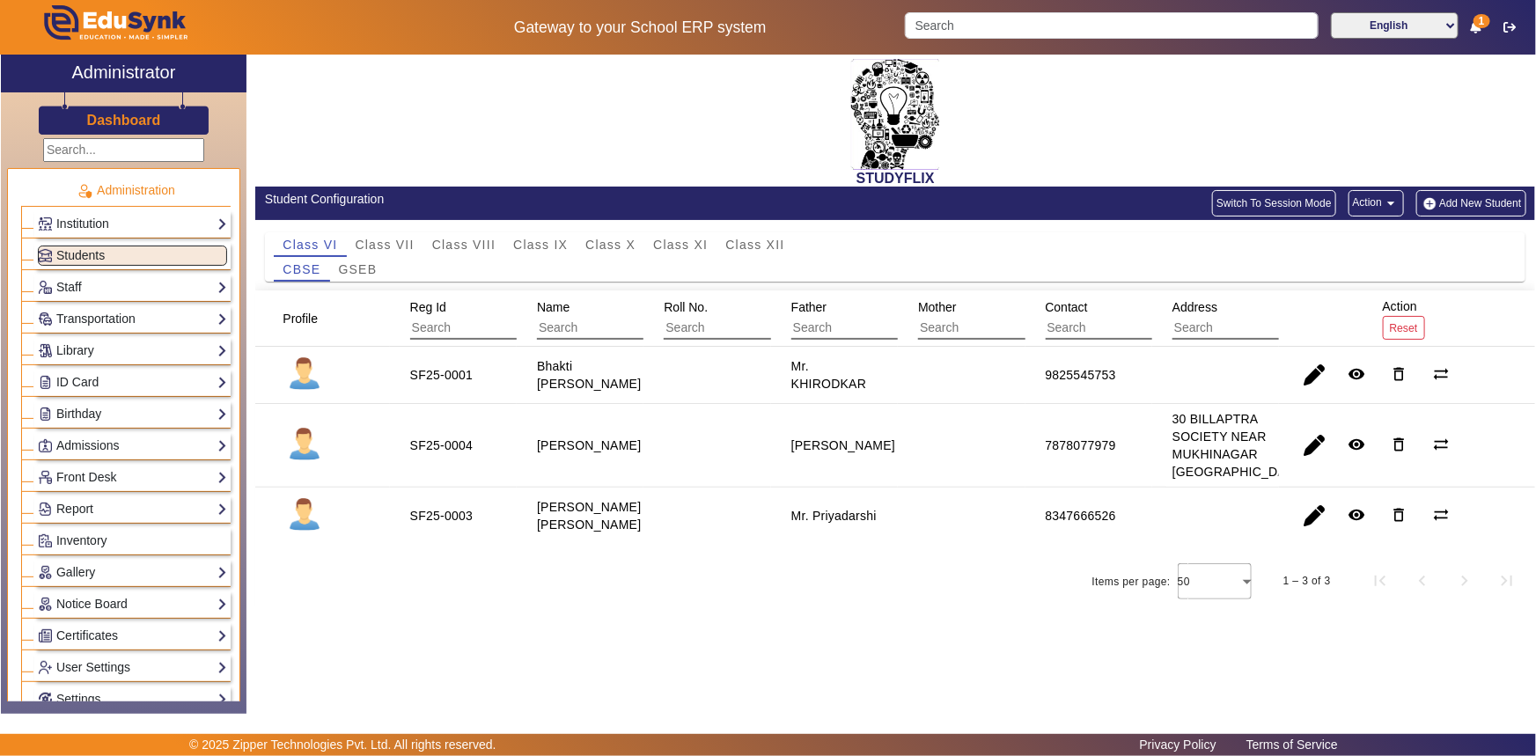
click at [942, 176] on h2 "STUDYFLIX" at bounding box center [895, 178] width 1280 height 17
click at [830, 92] on div "STUDYFLIX" at bounding box center [895, 121] width 1280 height 132
click at [92, 410] on link "Birthday" at bounding box center [132, 414] width 189 height 20
click at [64, 441] on link "Students" at bounding box center [71, 438] width 48 height 14
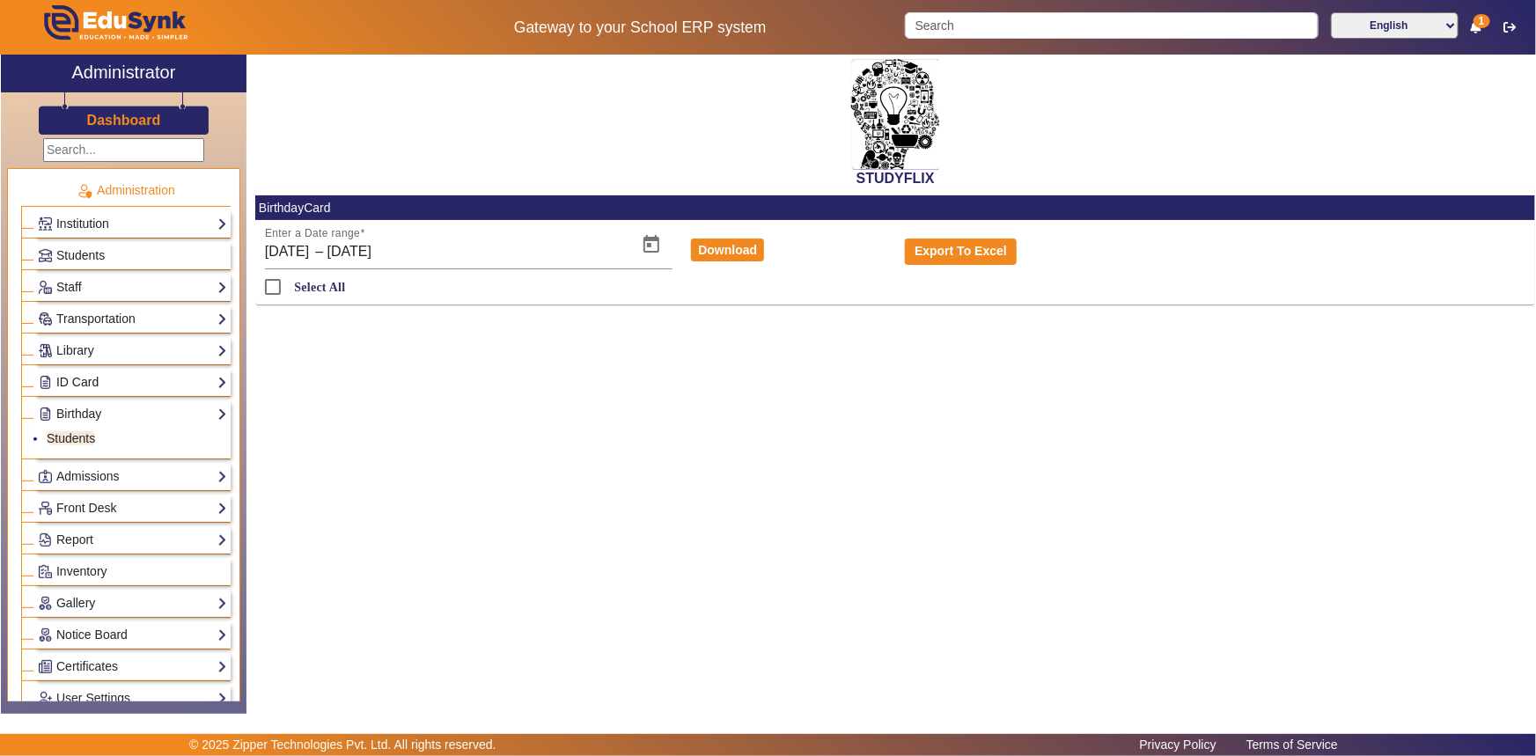
click at [70, 375] on link "ID Card" at bounding box center [132, 382] width 189 height 20
click at [72, 349] on link "Library" at bounding box center [132, 351] width 189 height 20
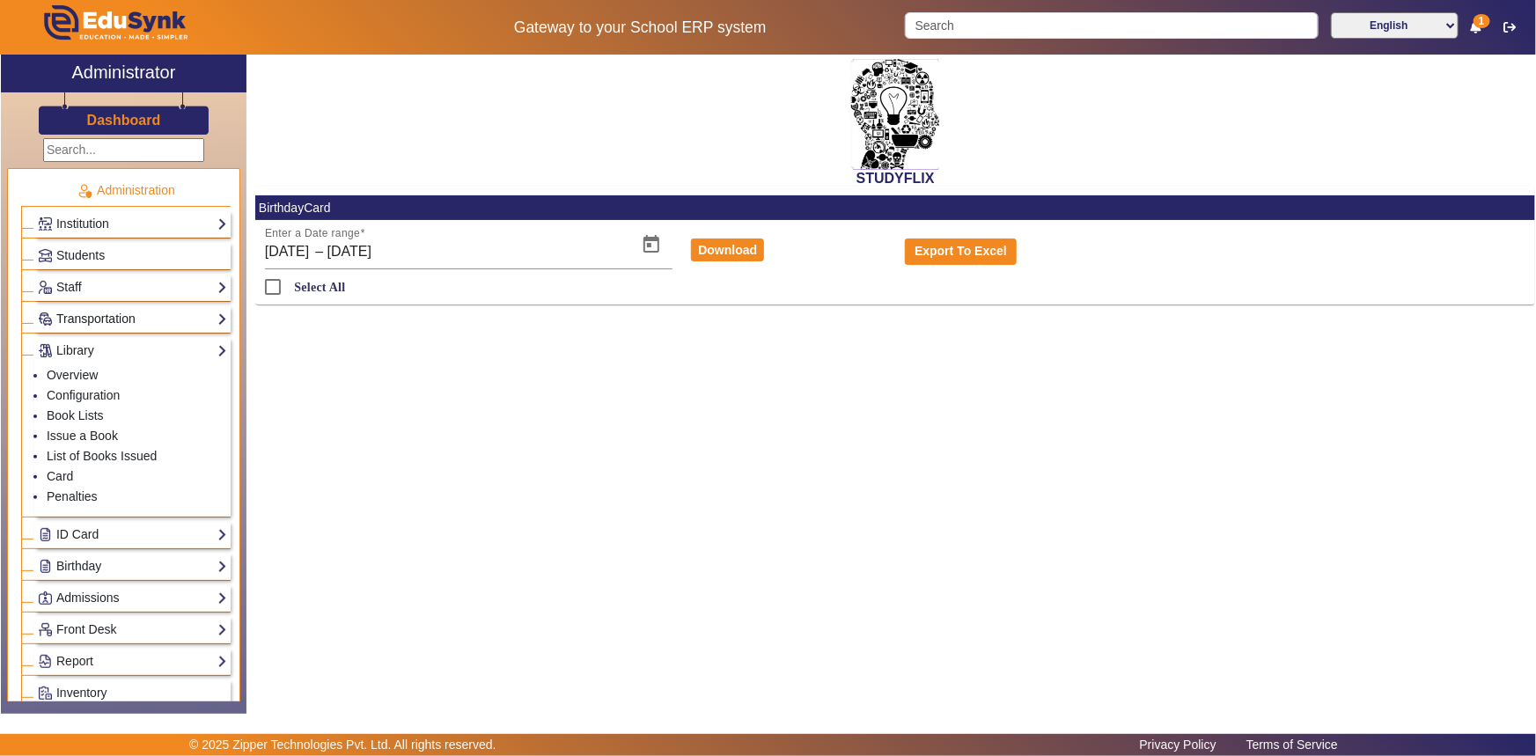
click at [78, 317] on link "Transportation" at bounding box center [132, 319] width 189 height 20
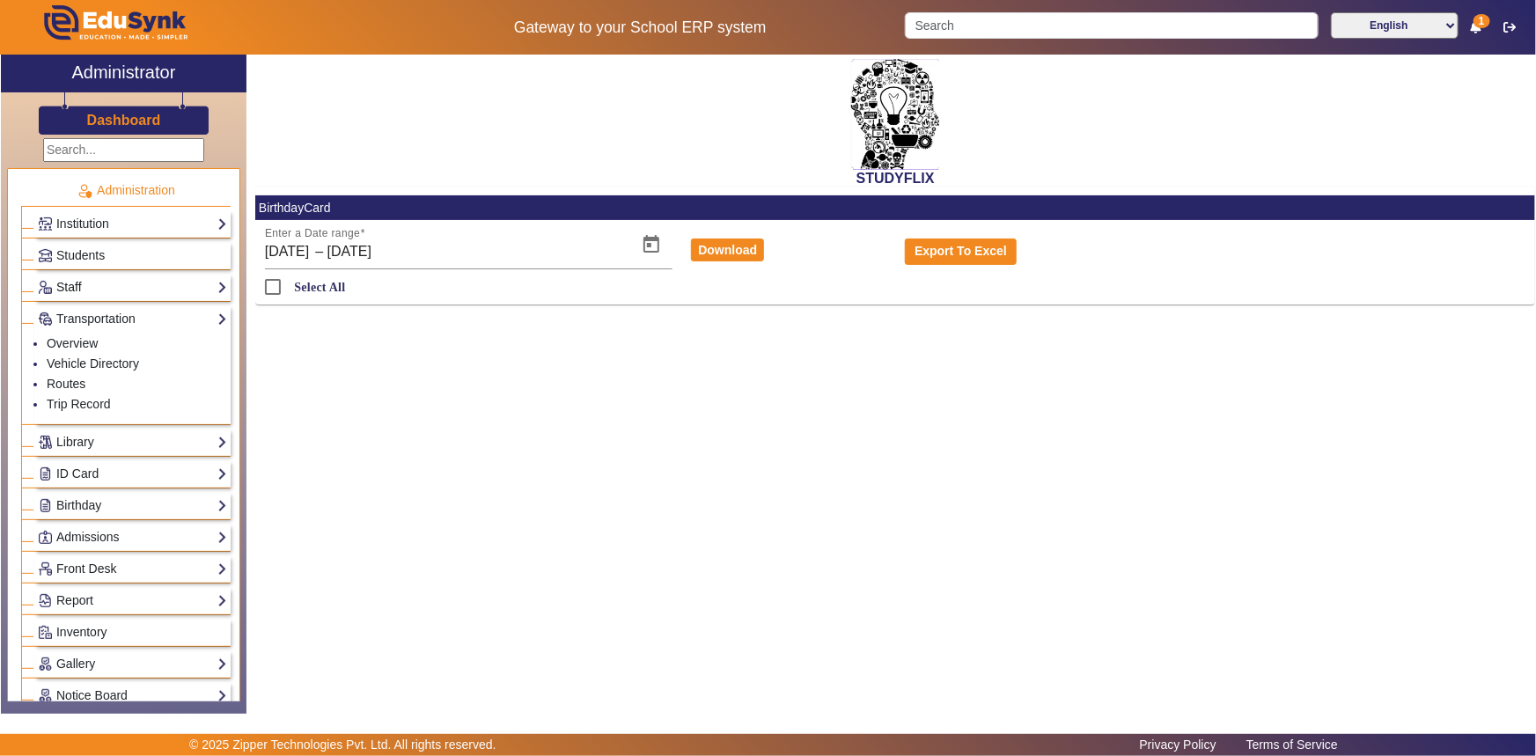
click at [78, 285] on link "Staff" at bounding box center [132, 287] width 189 height 20
click at [80, 309] on link "Teachers" at bounding box center [72, 312] width 50 height 14
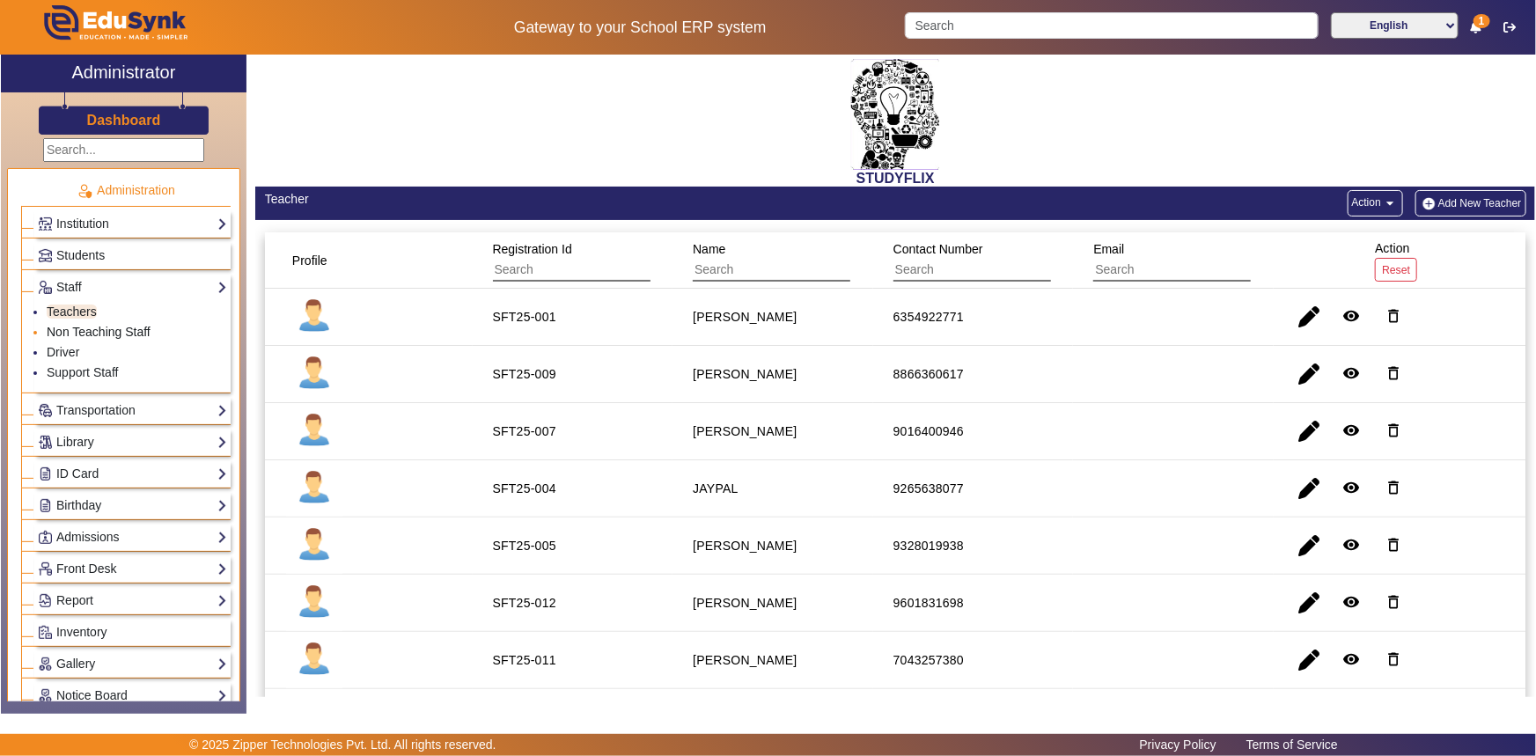
click at [69, 332] on link "Non Teaching Staff" at bounding box center [99, 332] width 104 height 14
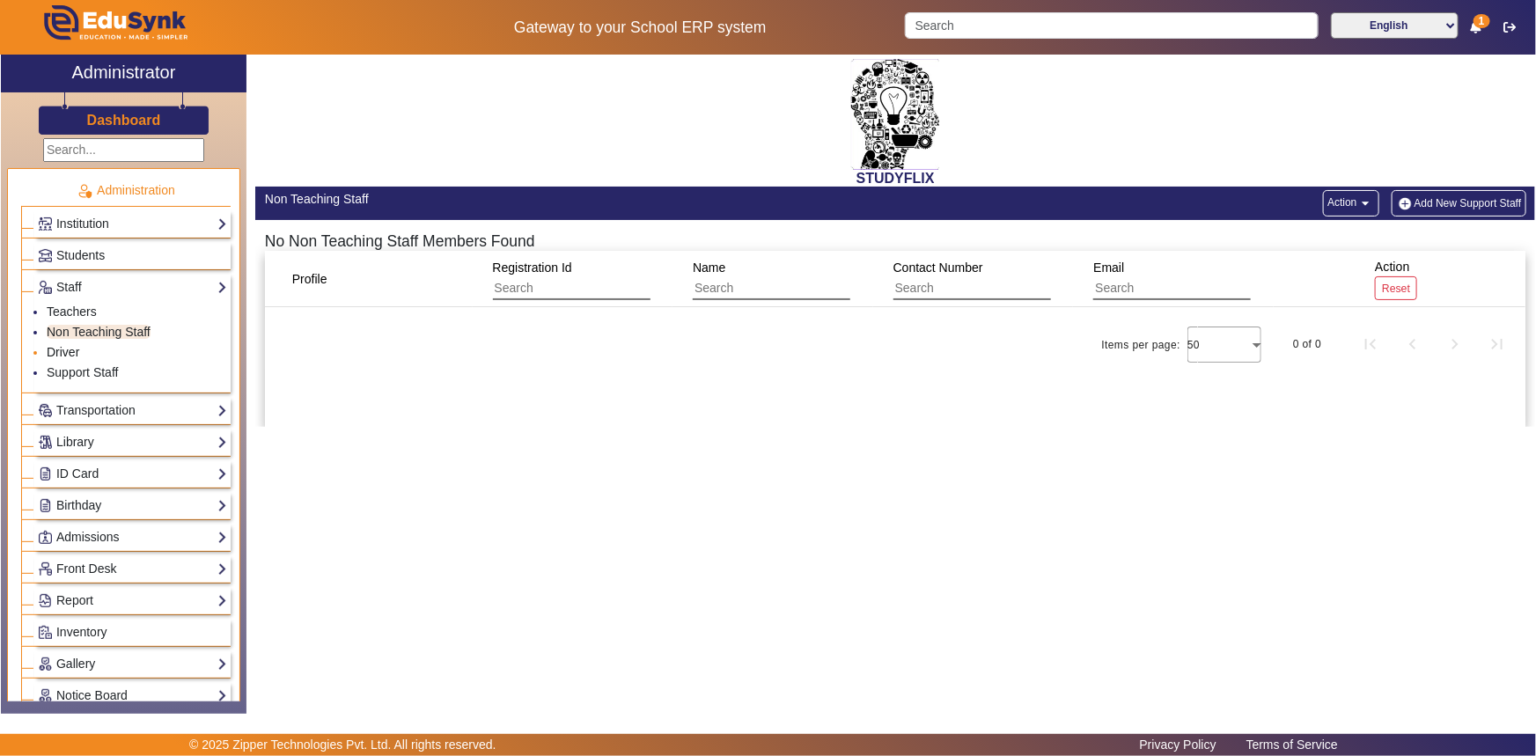
click at [59, 345] on link "Driver" at bounding box center [63, 352] width 33 height 14
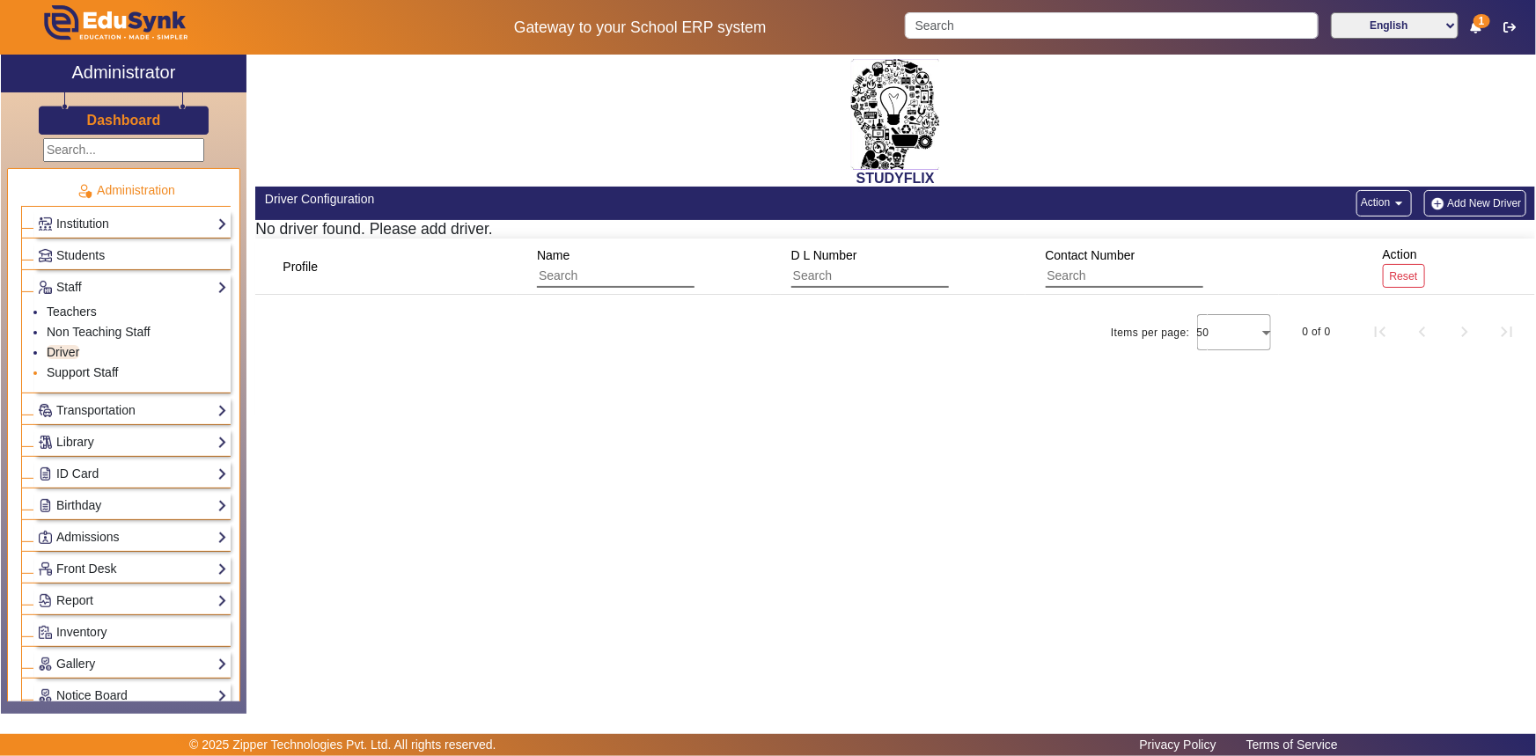
click at [61, 366] on link "Support Staff" at bounding box center [82, 372] width 71 height 14
click at [61, 260] on span "Students" at bounding box center [80, 255] width 48 height 14
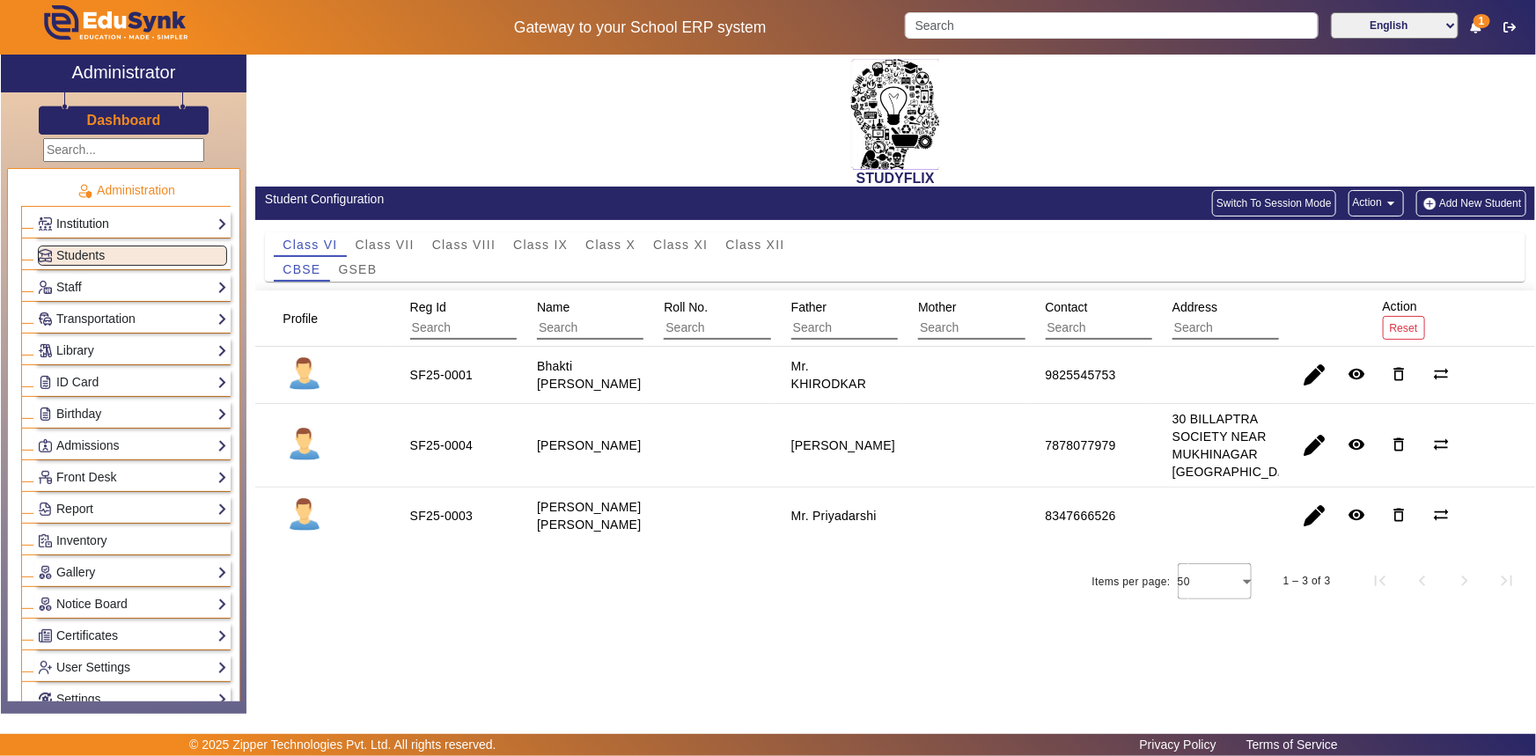
click at [75, 225] on link "Institution" at bounding box center [132, 224] width 189 height 20
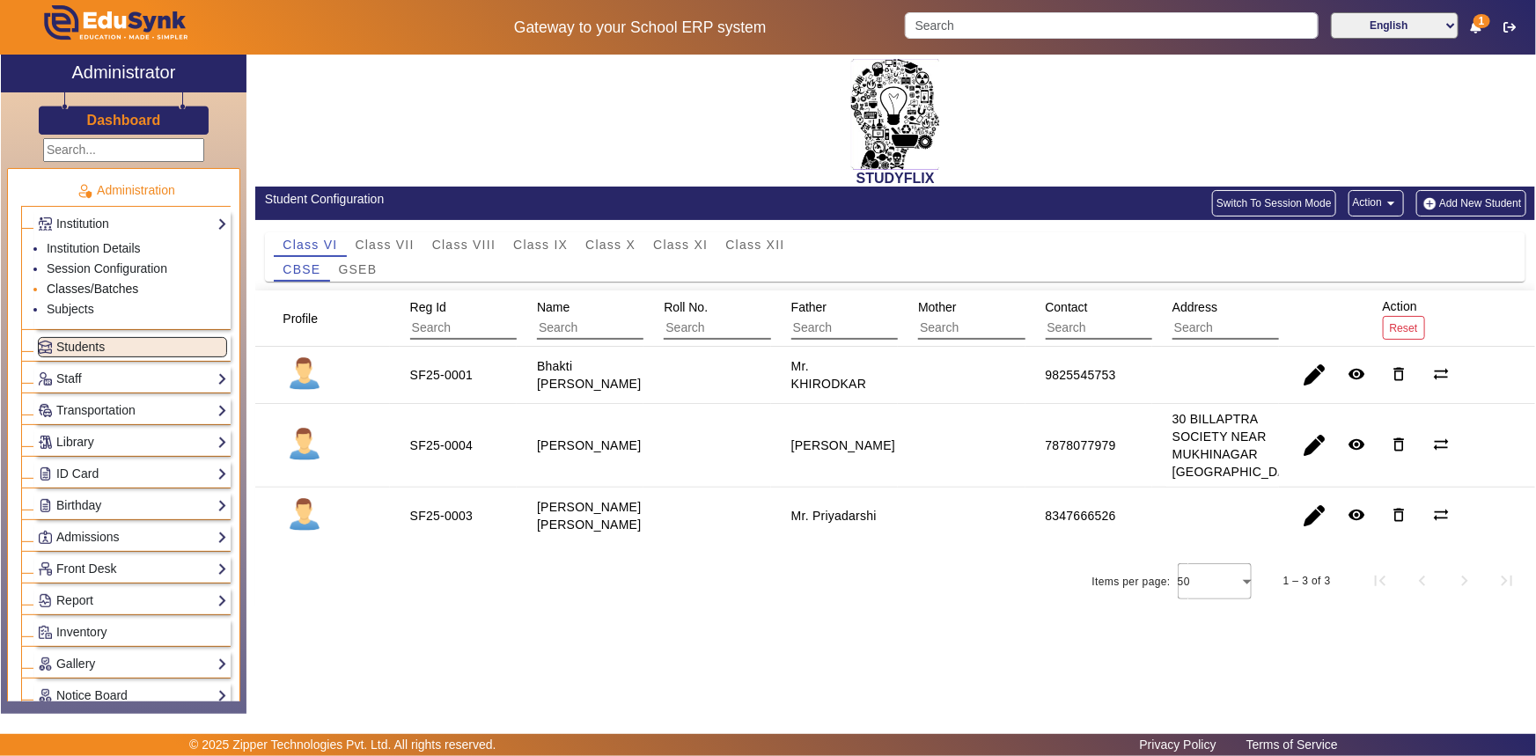
click at [80, 284] on link "Classes/Batches" at bounding box center [93, 289] width 92 height 14
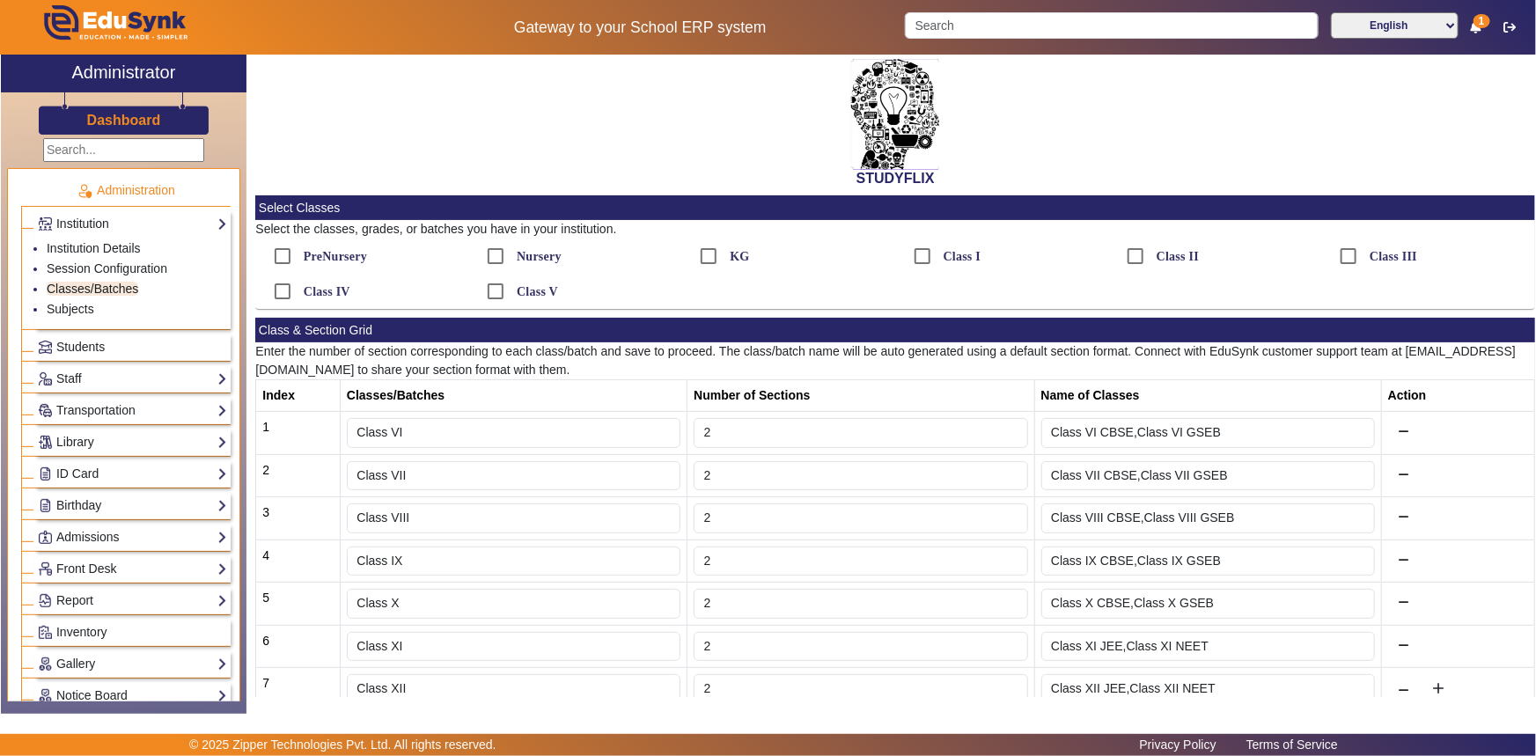
scroll to position [64, 0]
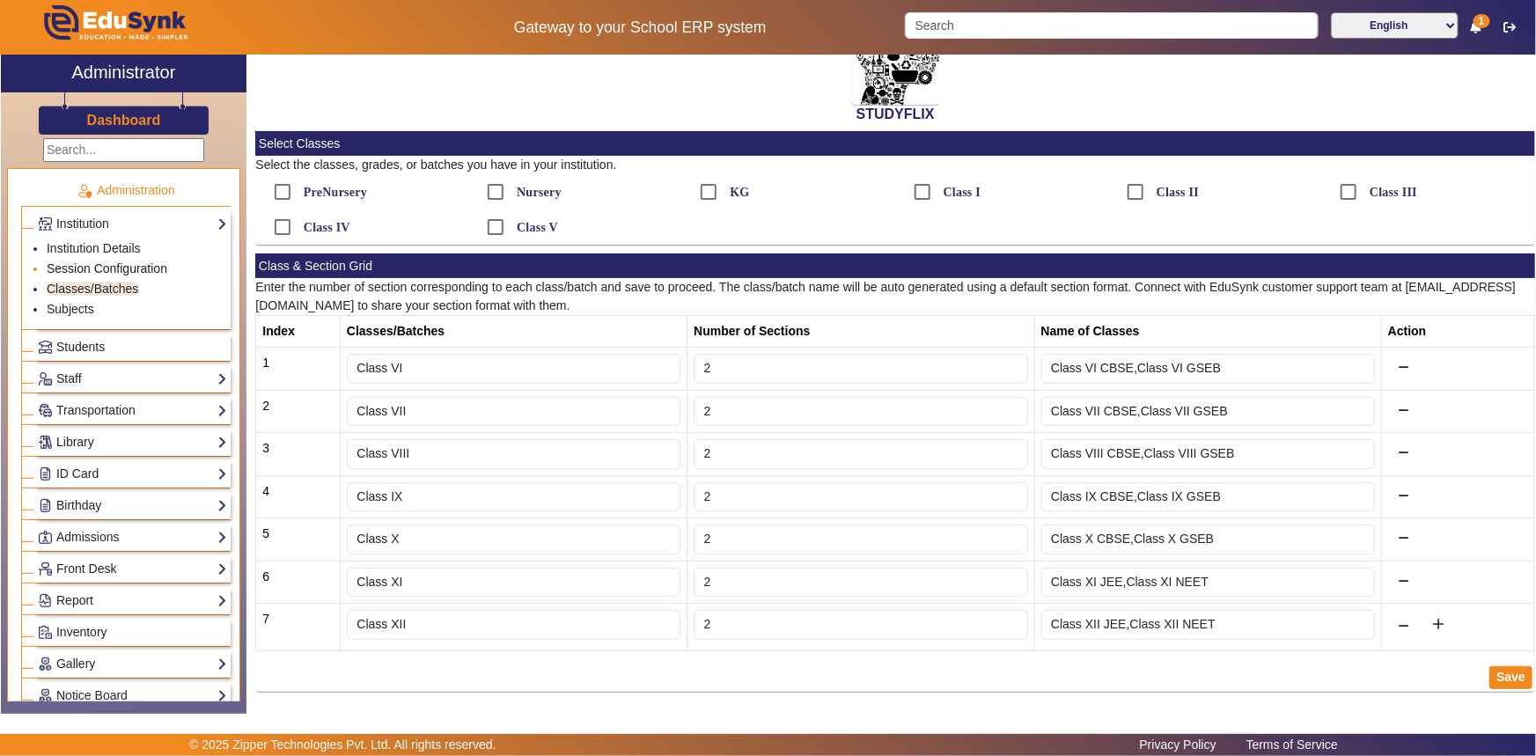
click at [139, 265] on link "Session Configuration" at bounding box center [107, 268] width 121 height 14
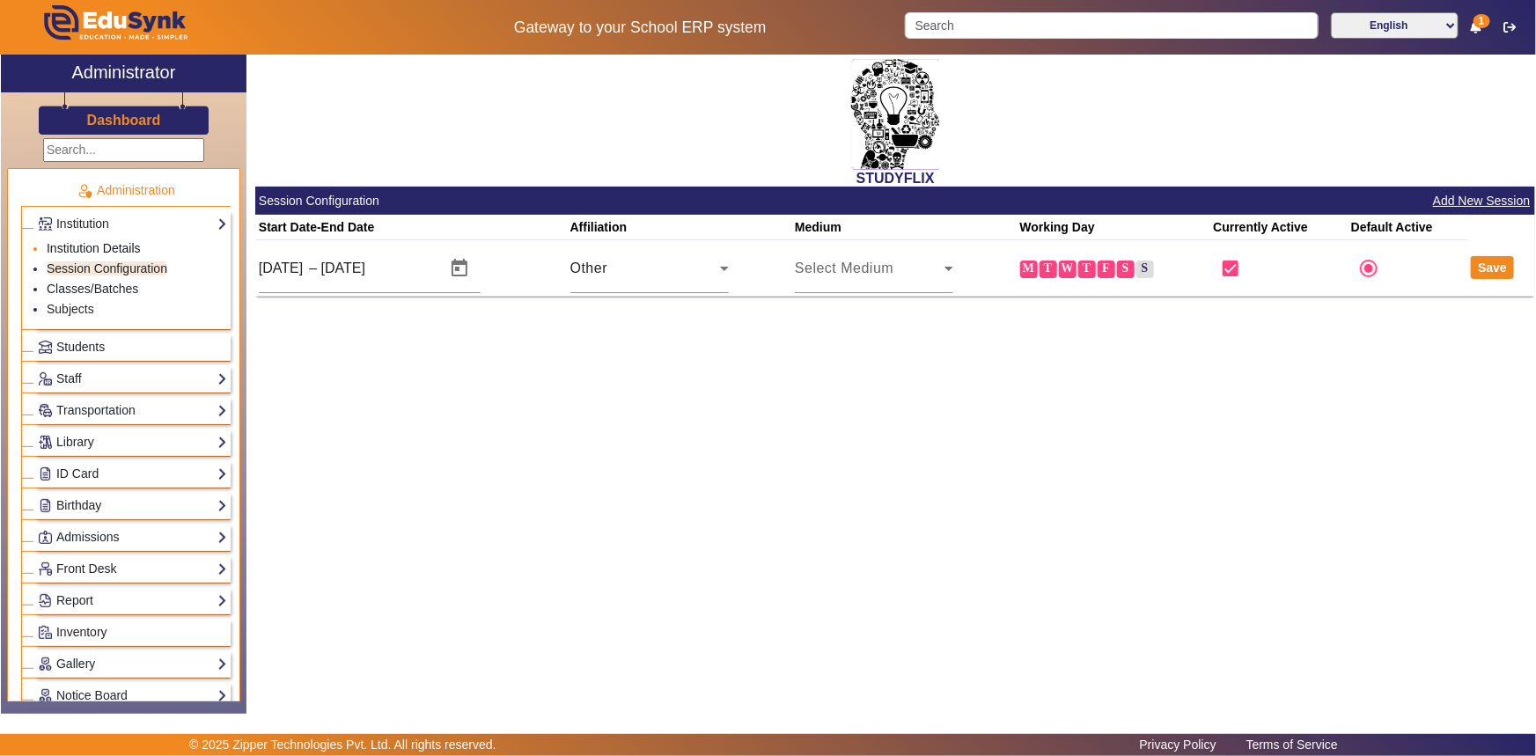
click at [115, 244] on link "Institution Details" at bounding box center [94, 248] width 94 height 14
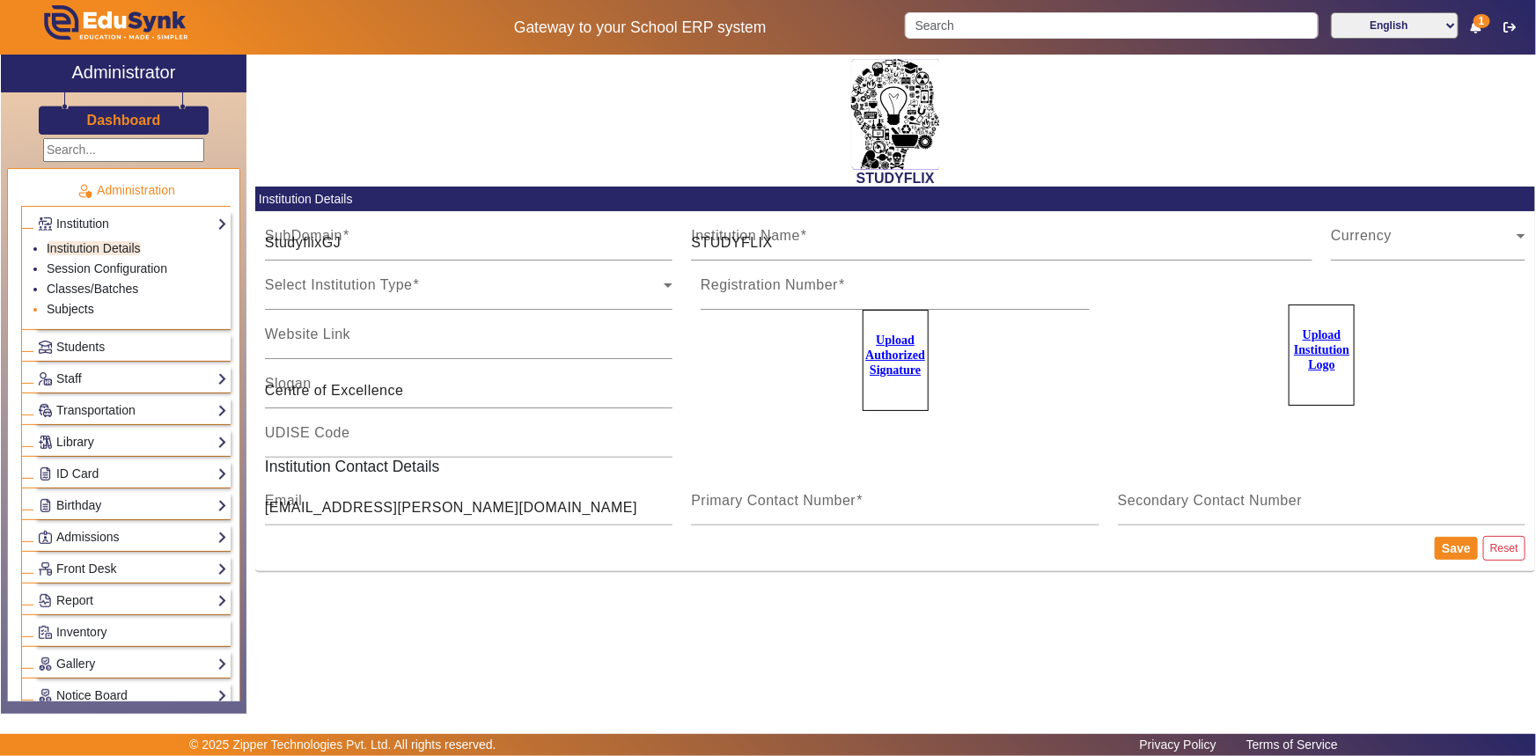
click at [84, 305] on link "Subjects" at bounding box center [71, 309] width 48 height 14
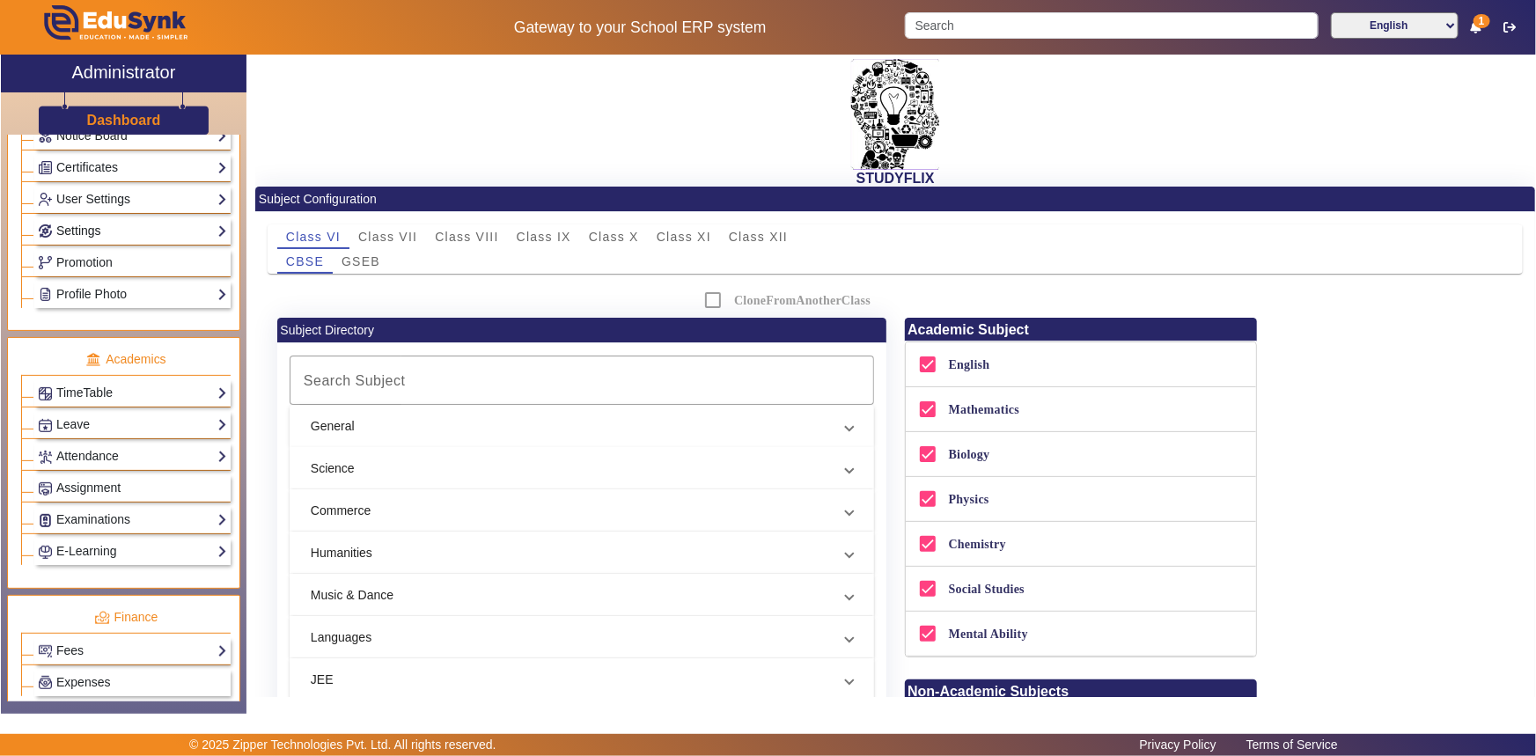
click at [83, 239] on link "Settings" at bounding box center [132, 231] width 189 height 20
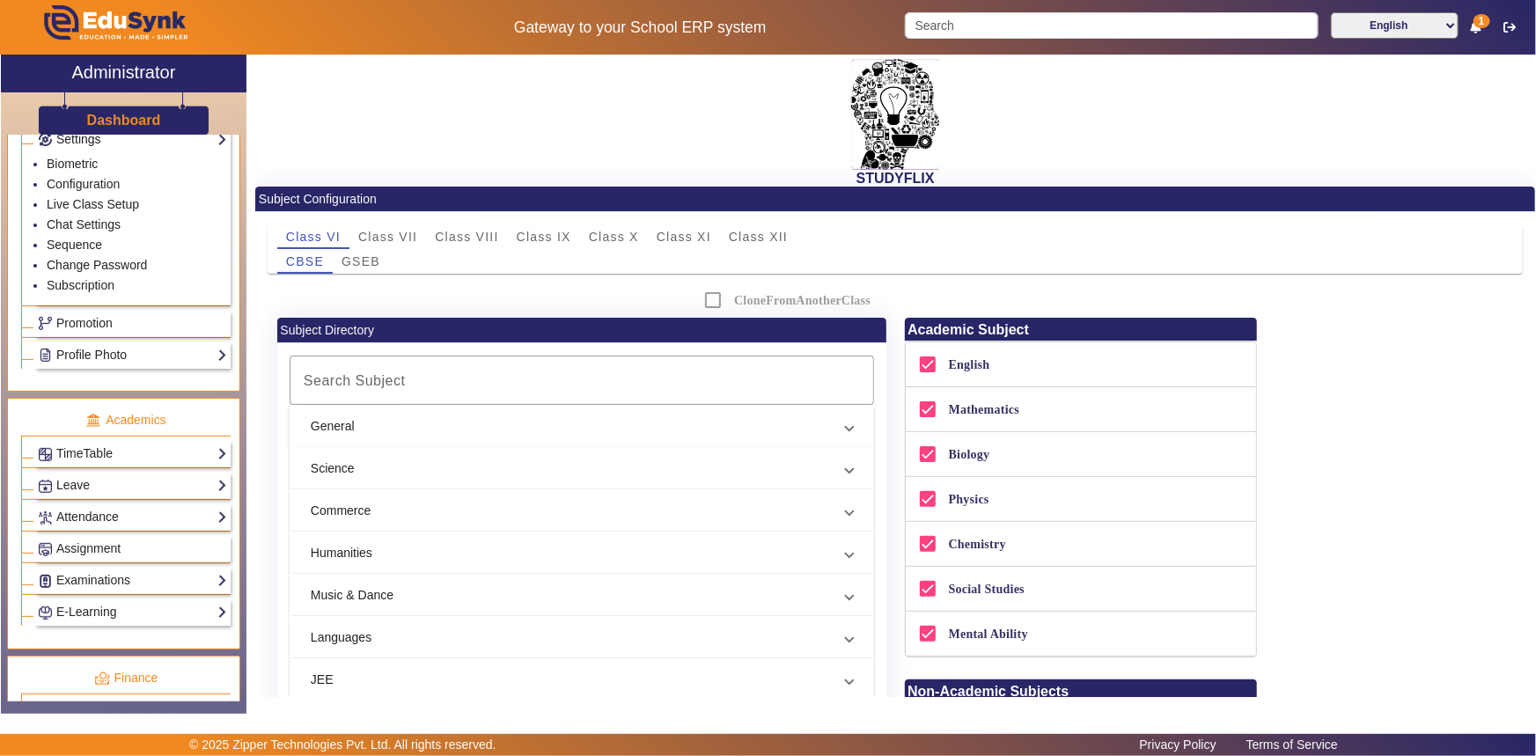
scroll to position [468, 0]
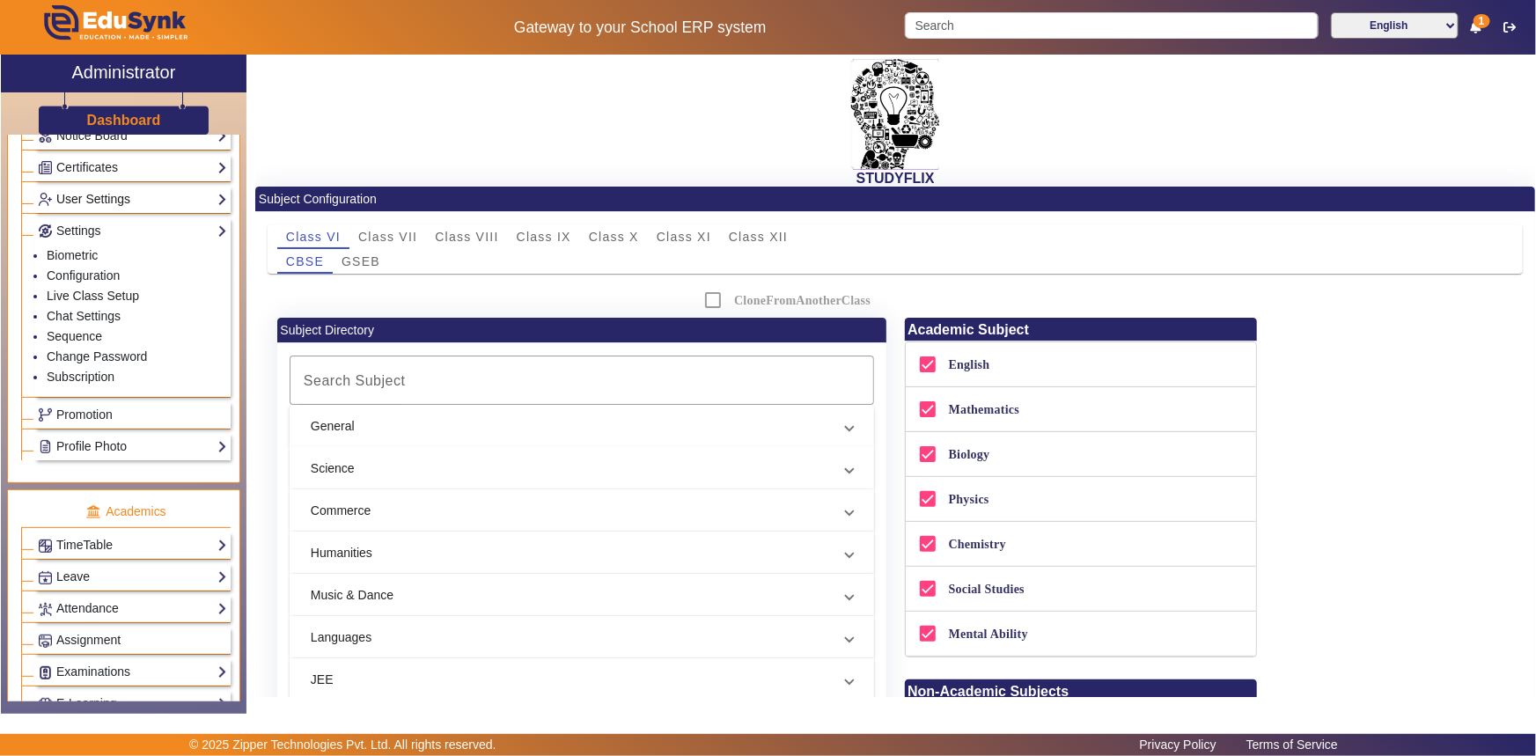
click at [75, 206] on link "User Settings" at bounding box center [132, 199] width 189 height 20
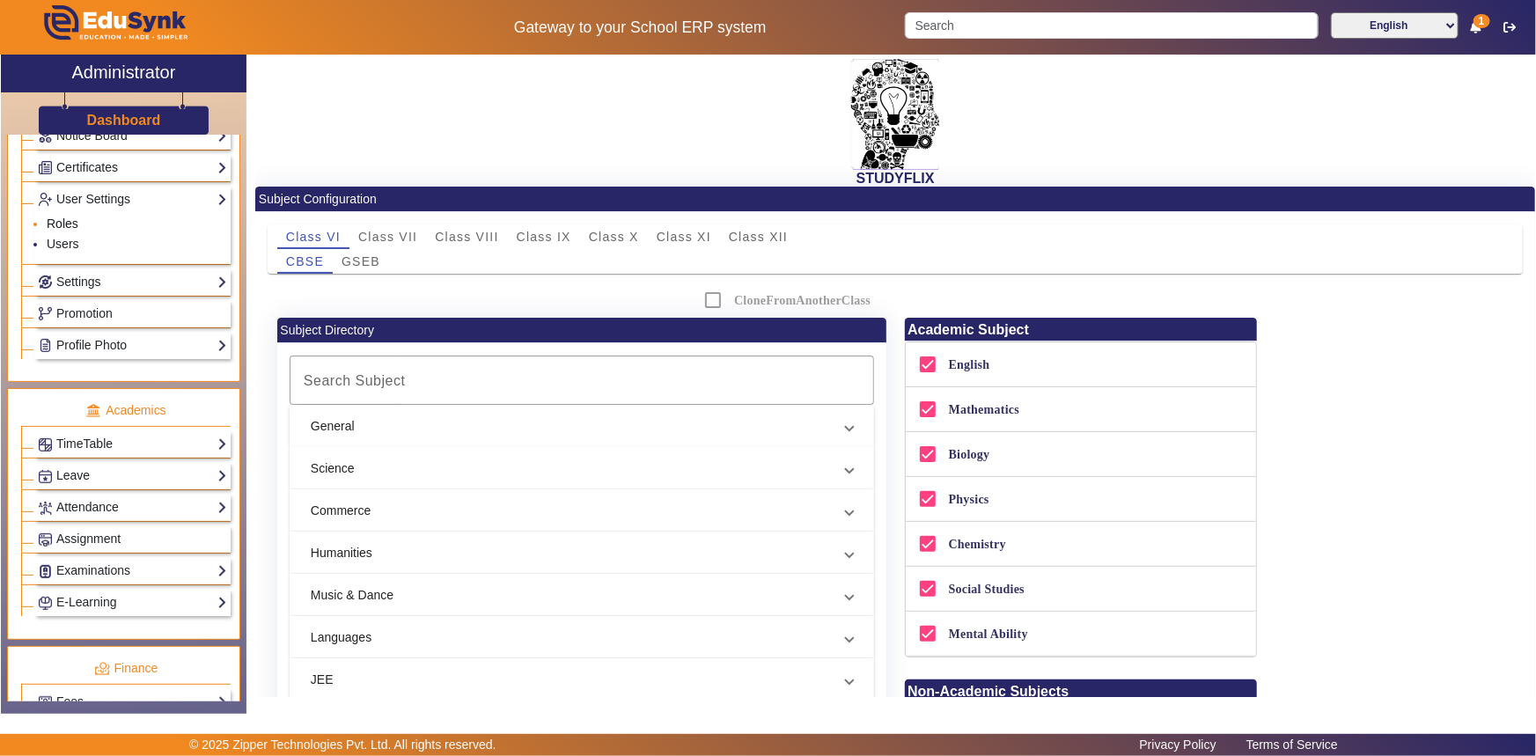
click at [70, 221] on link "Roles" at bounding box center [63, 224] width 32 height 14
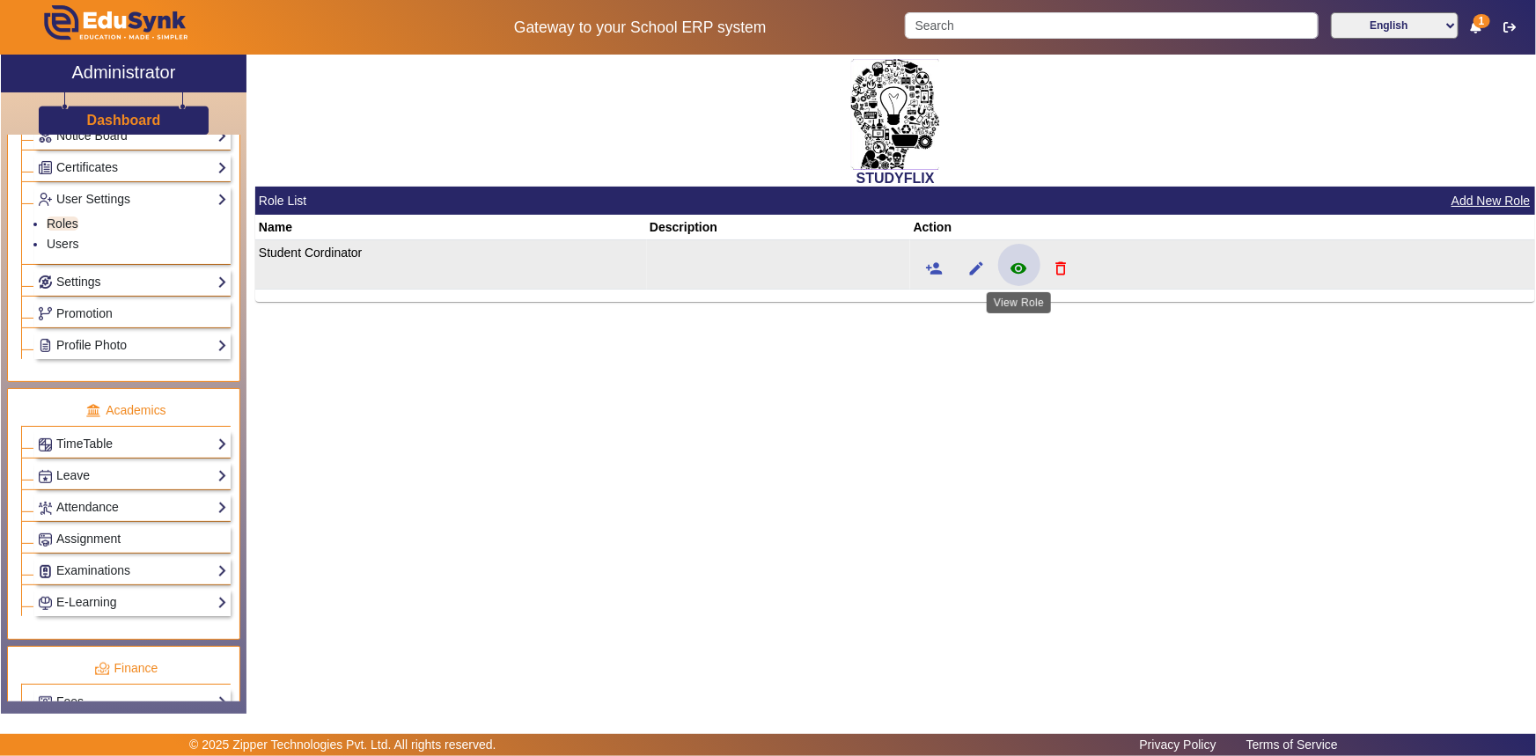
click at [1011, 264] on mat-icon "remove_red_eye" at bounding box center [1019, 269] width 18 height 18
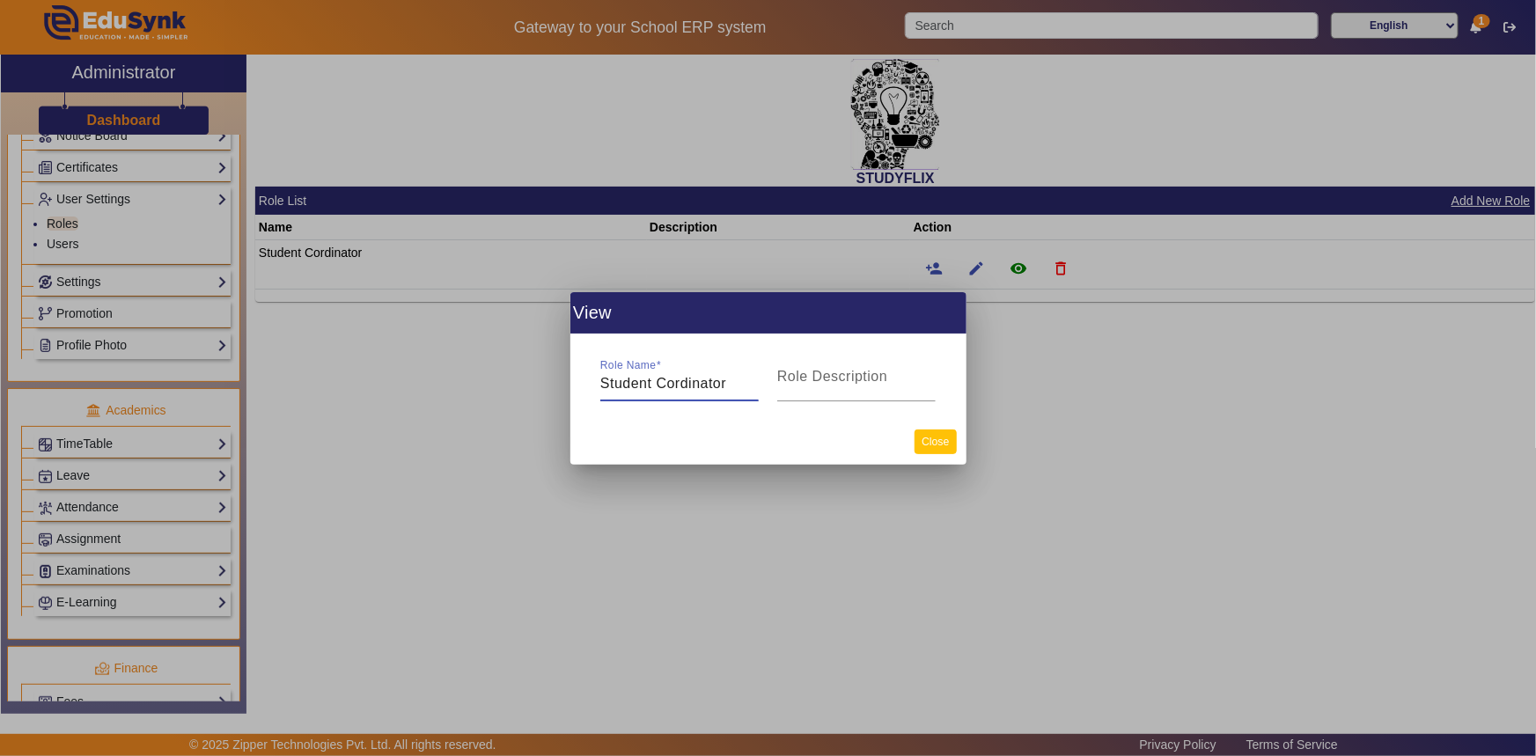
click at [925, 439] on button "Close" at bounding box center [935, 442] width 41 height 24
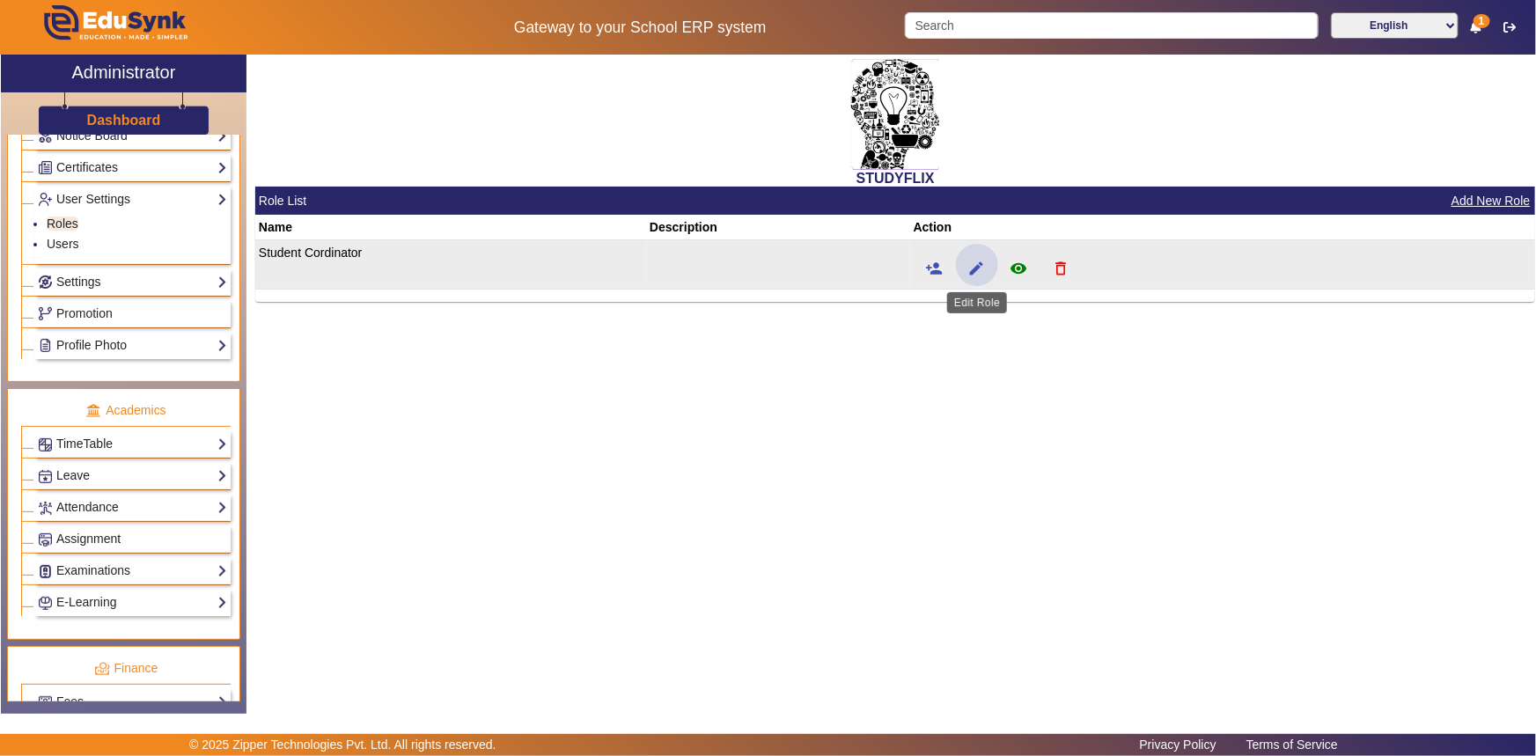
click at [982, 274] on mat-icon "edit" at bounding box center [977, 269] width 18 height 18
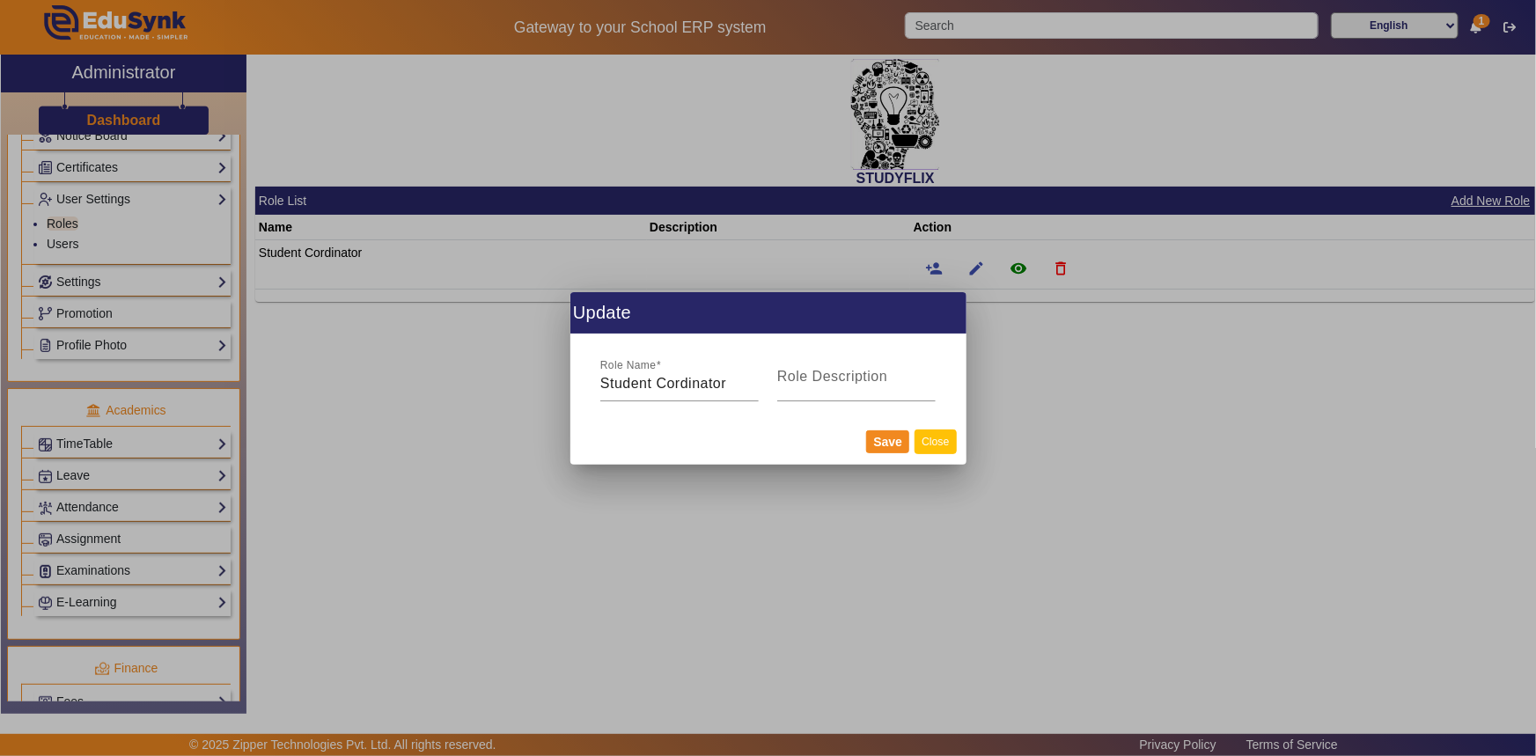
click at [933, 443] on button "Close" at bounding box center [935, 442] width 41 height 24
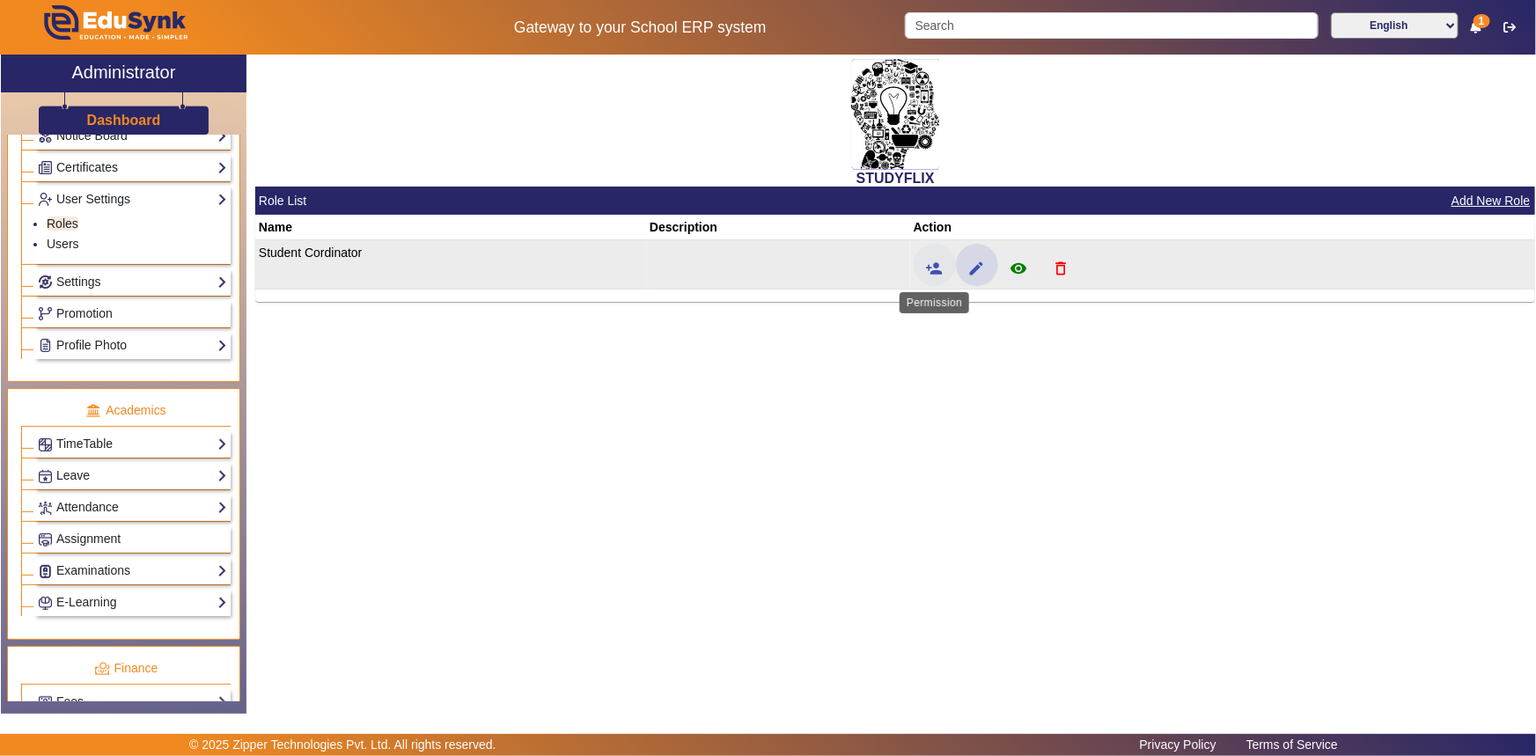
click at [933, 264] on mat-icon "person_add" at bounding box center [935, 269] width 18 height 18
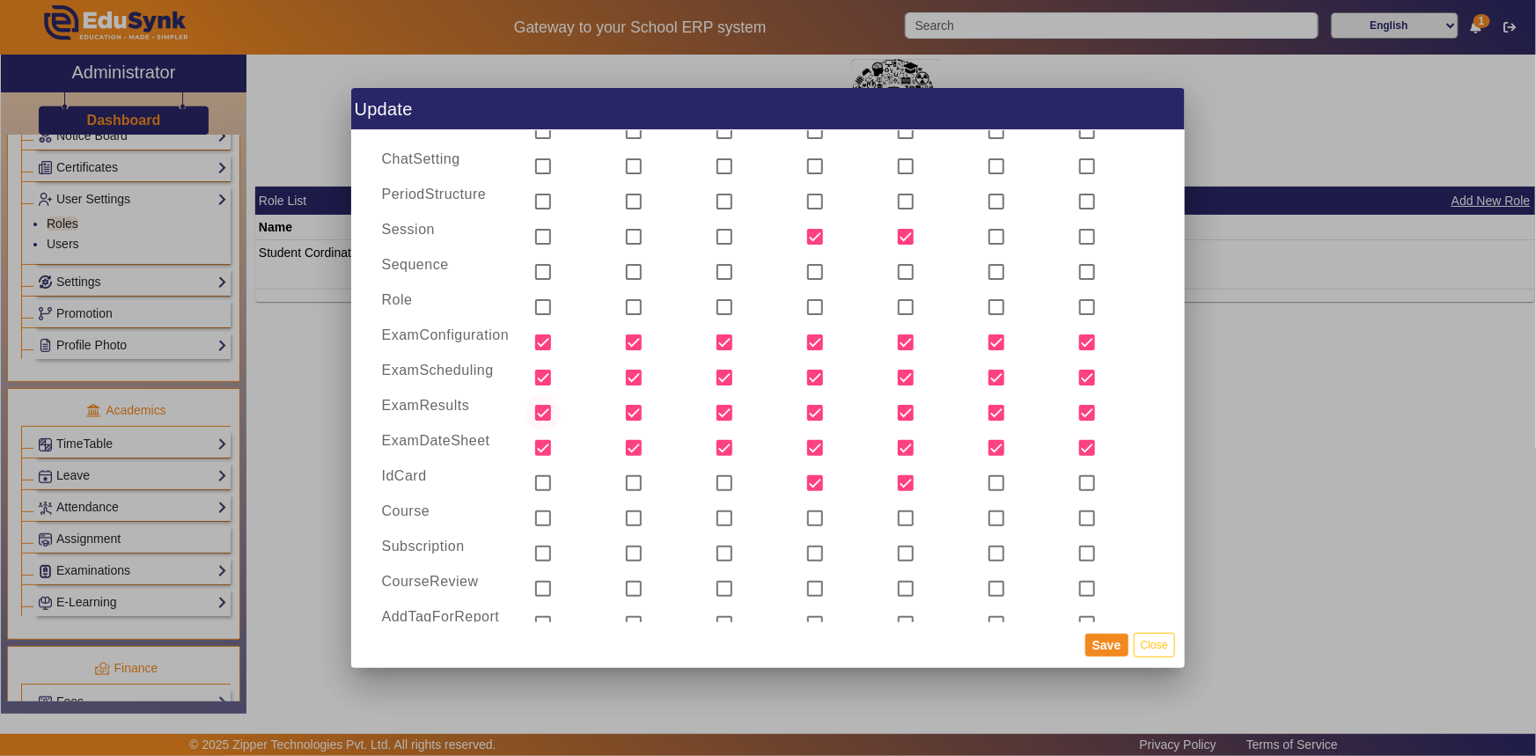
scroll to position [1259, 0]
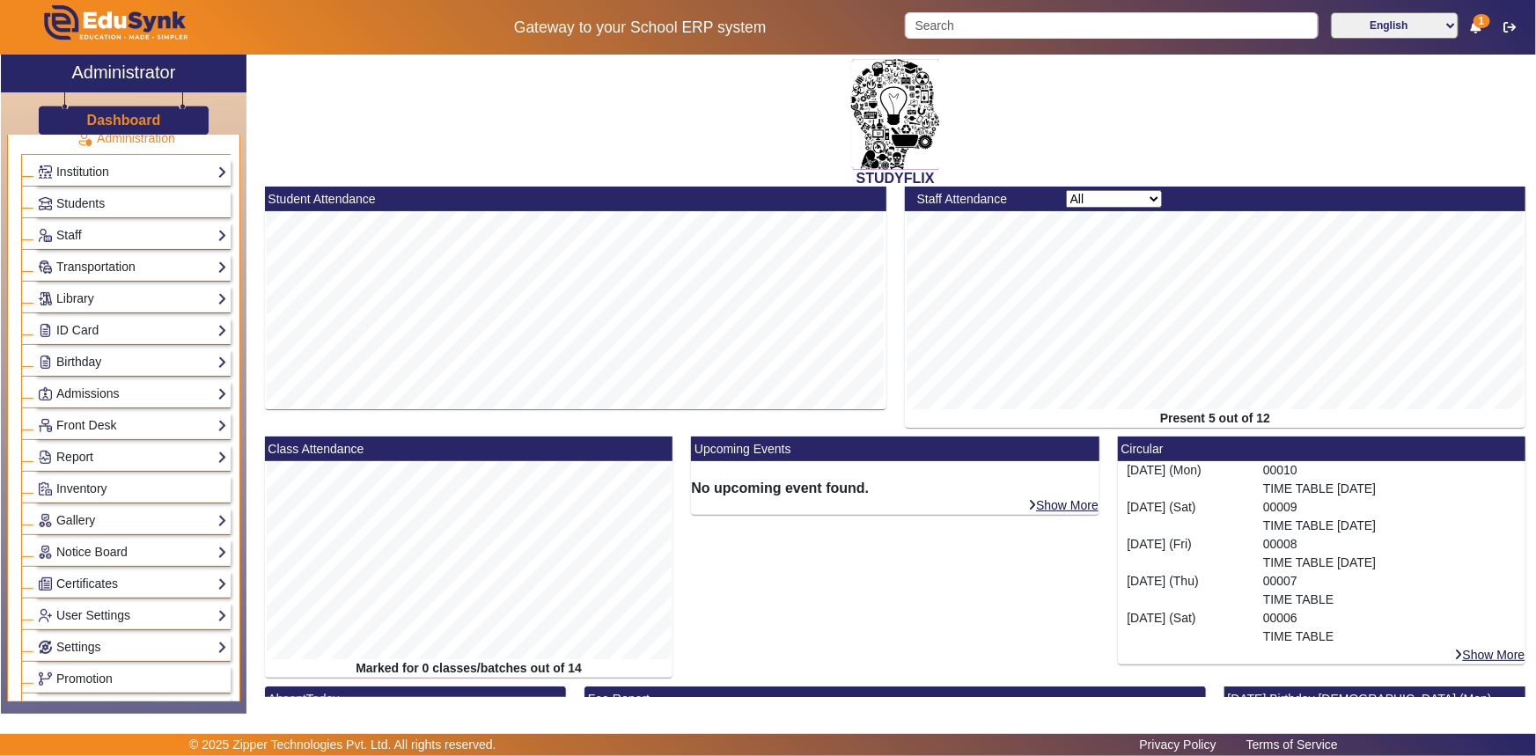
scroll to position [79, 0]
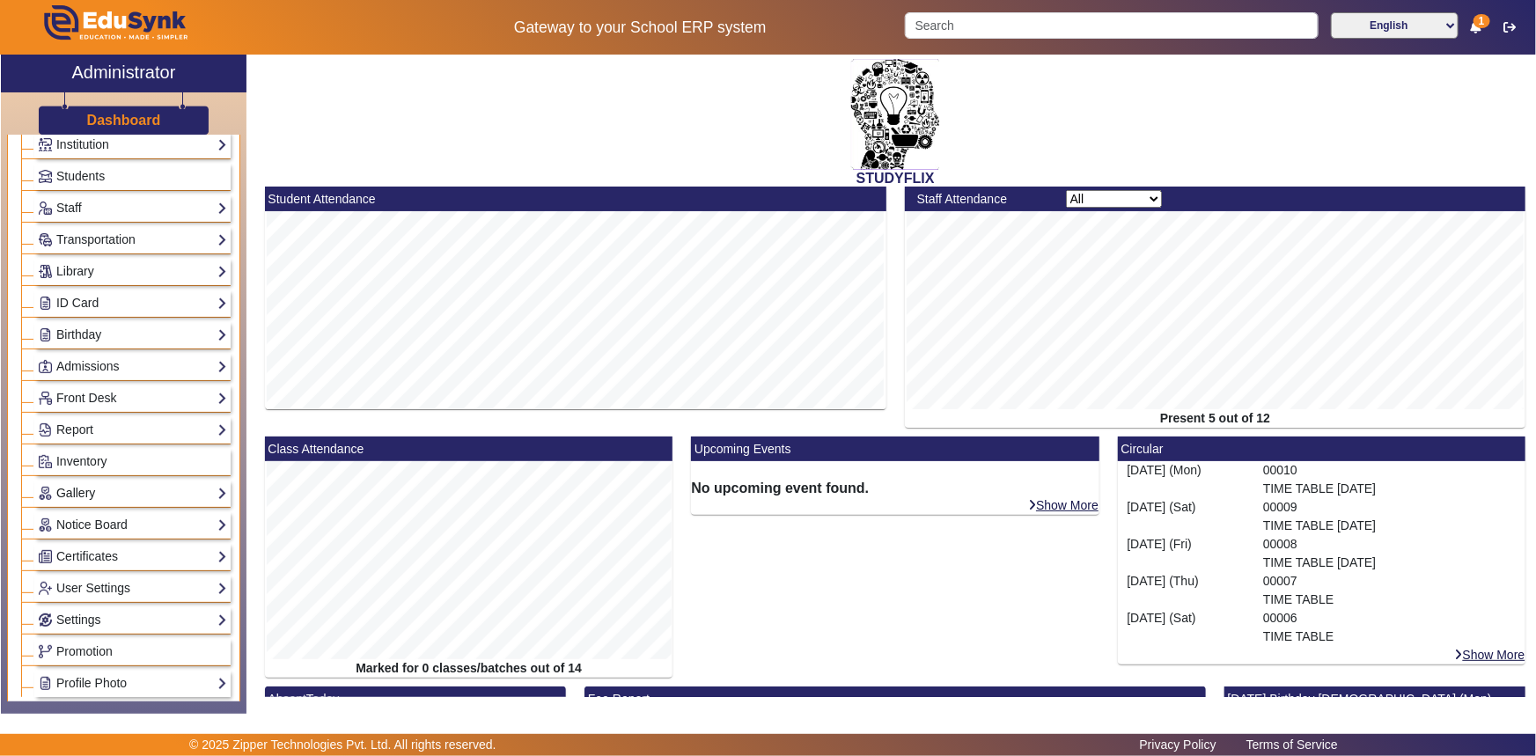
click at [76, 490] on link "Gallery" at bounding box center [132, 493] width 189 height 20
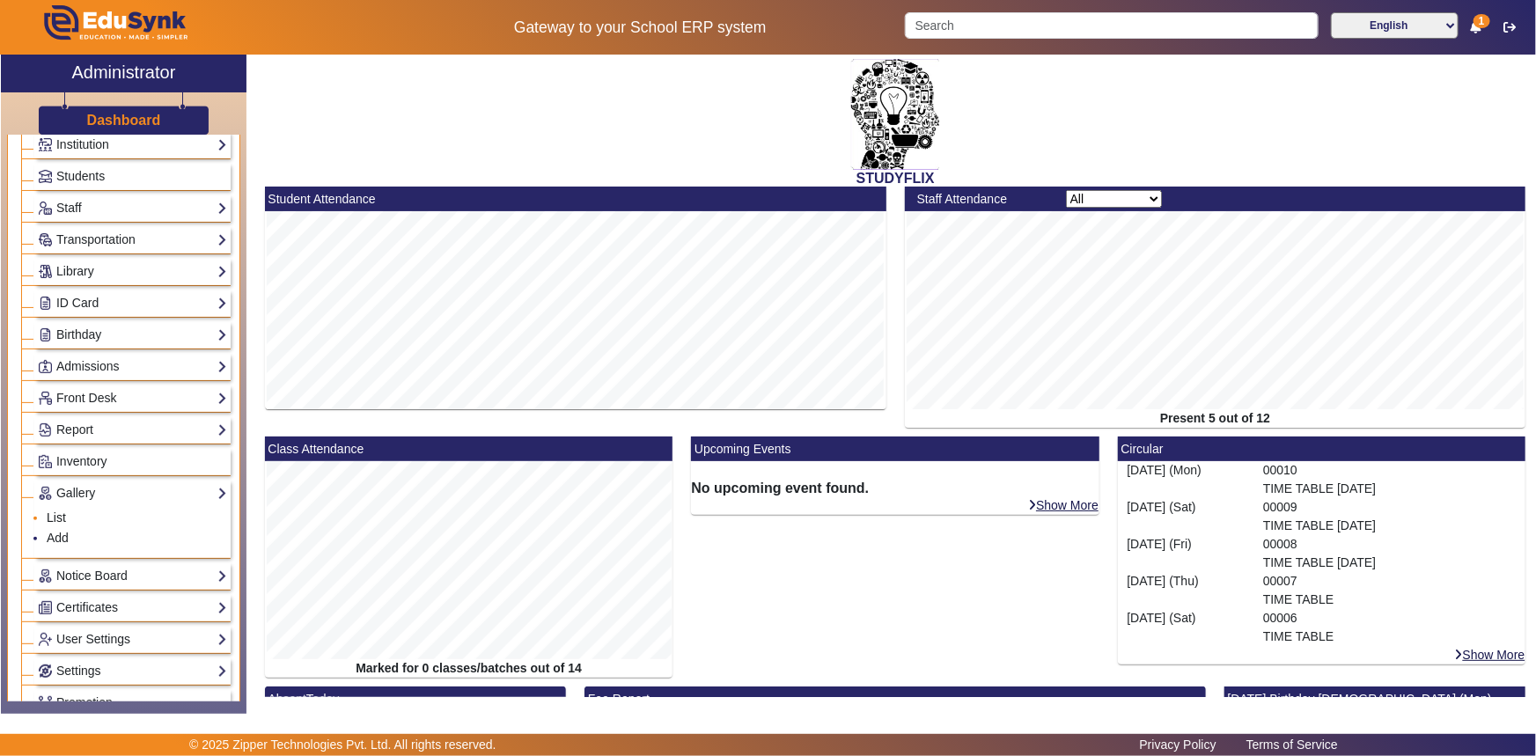
click at [55, 522] on link "List" at bounding box center [56, 518] width 19 height 14
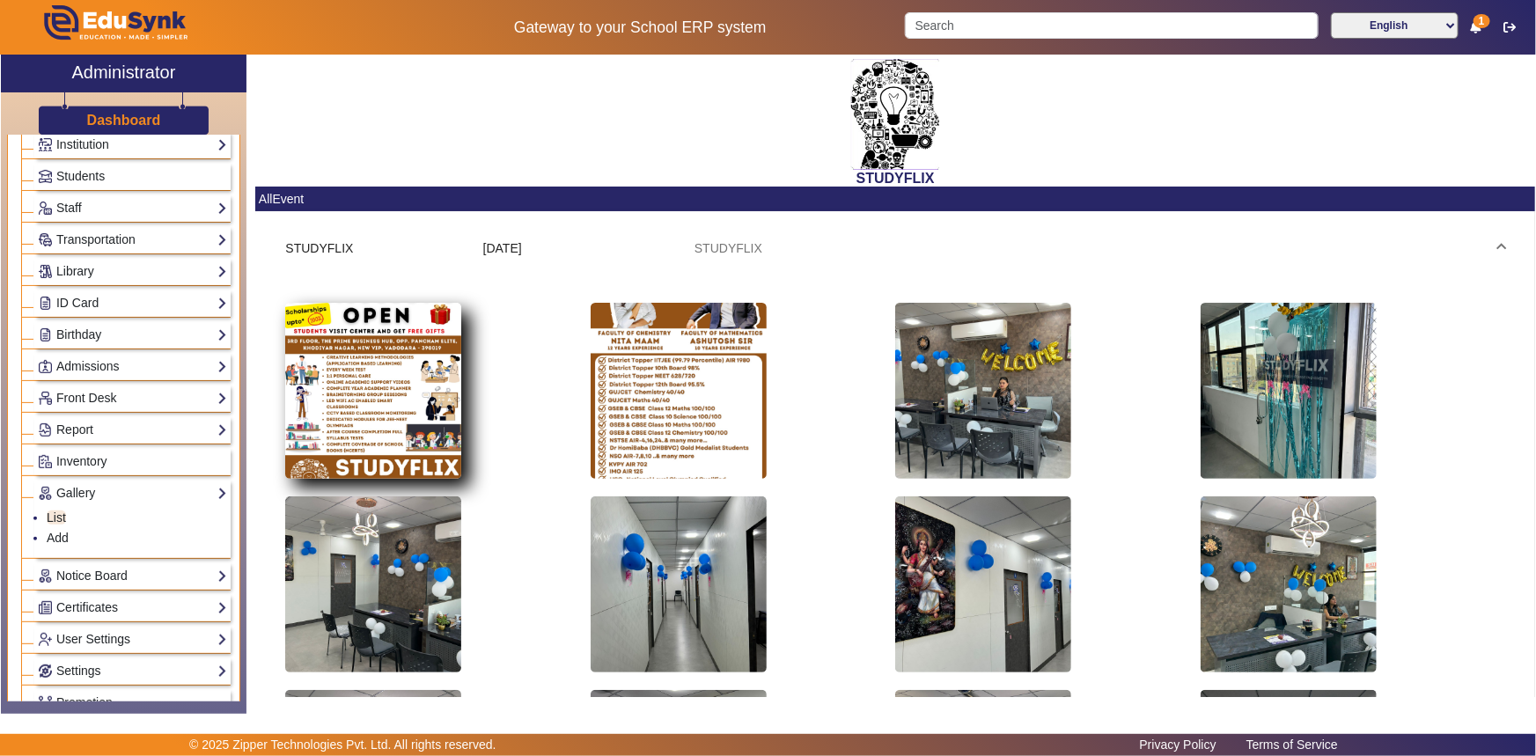
click at [407, 393] on img at bounding box center [373, 391] width 176 height 176
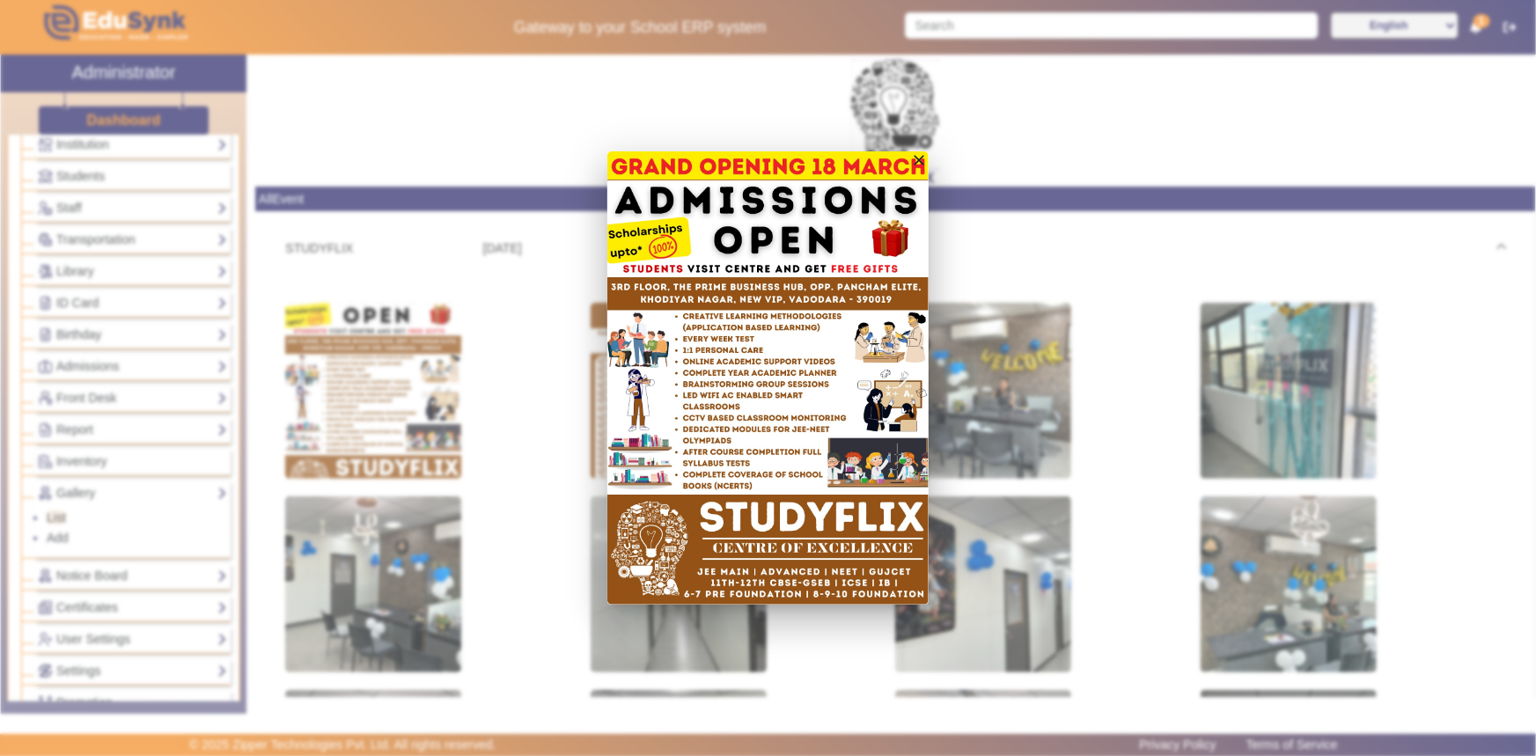
click at [906, 336] on button "Next" at bounding box center [904, 377] width 48 height 453
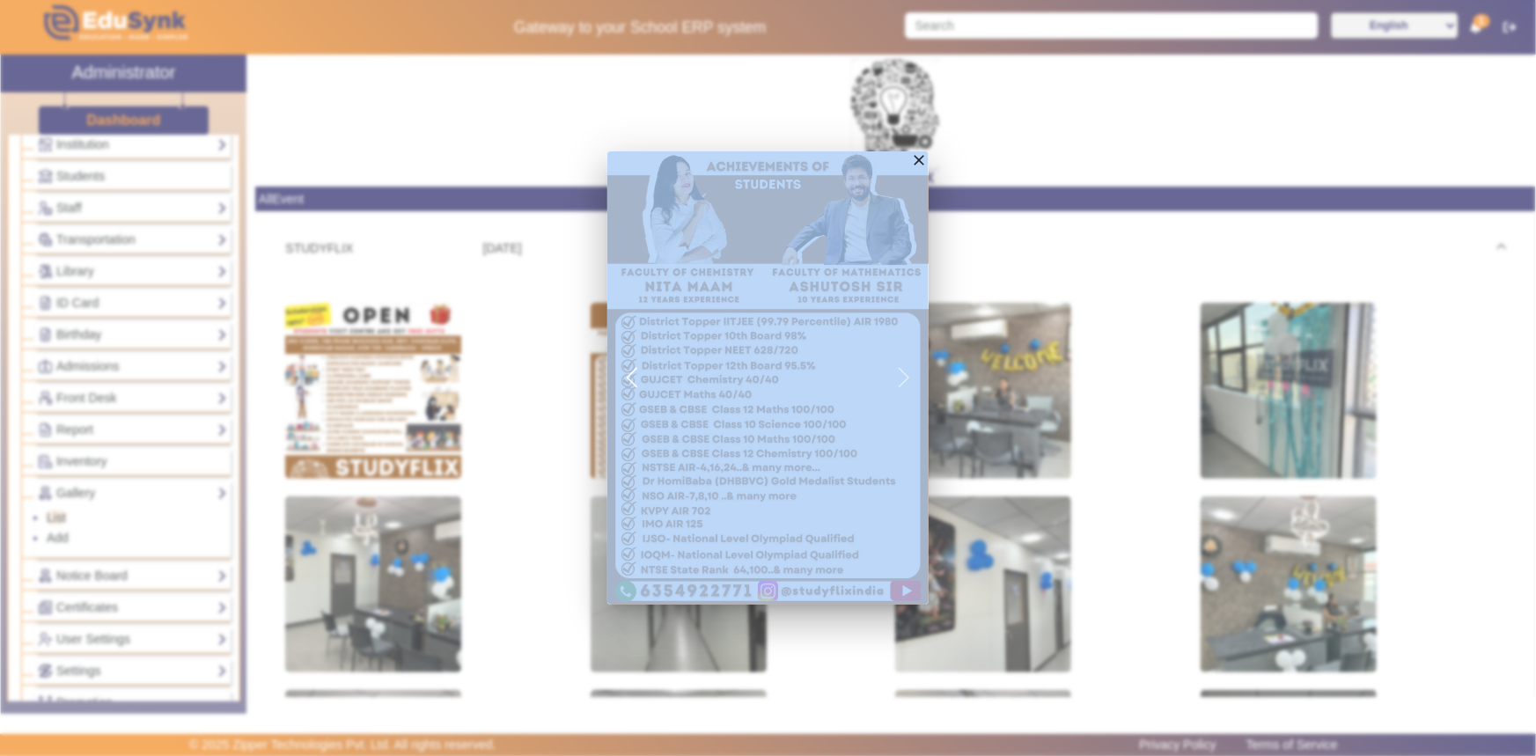
drag, startPoint x: 606, startPoint y: 151, endPoint x: 625, endPoint y: 171, distance: 28.0
click at [625, 171] on div "close Previous Next" at bounding box center [768, 378] width 1536 height 756
click at [944, 581] on div at bounding box center [768, 378] width 1536 height 756
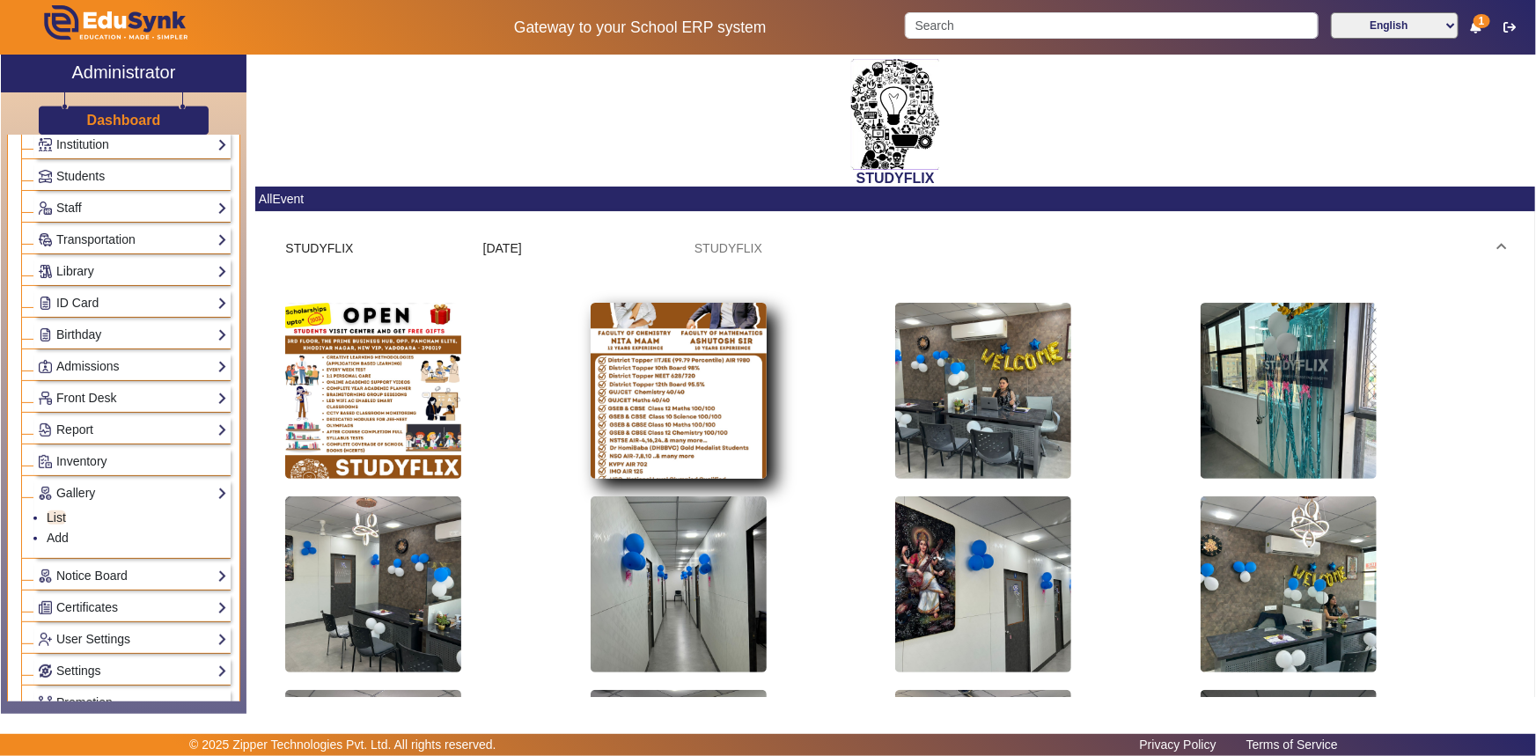
click at [649, 438] on img at bounding box center [679, 391] width 176 height 176
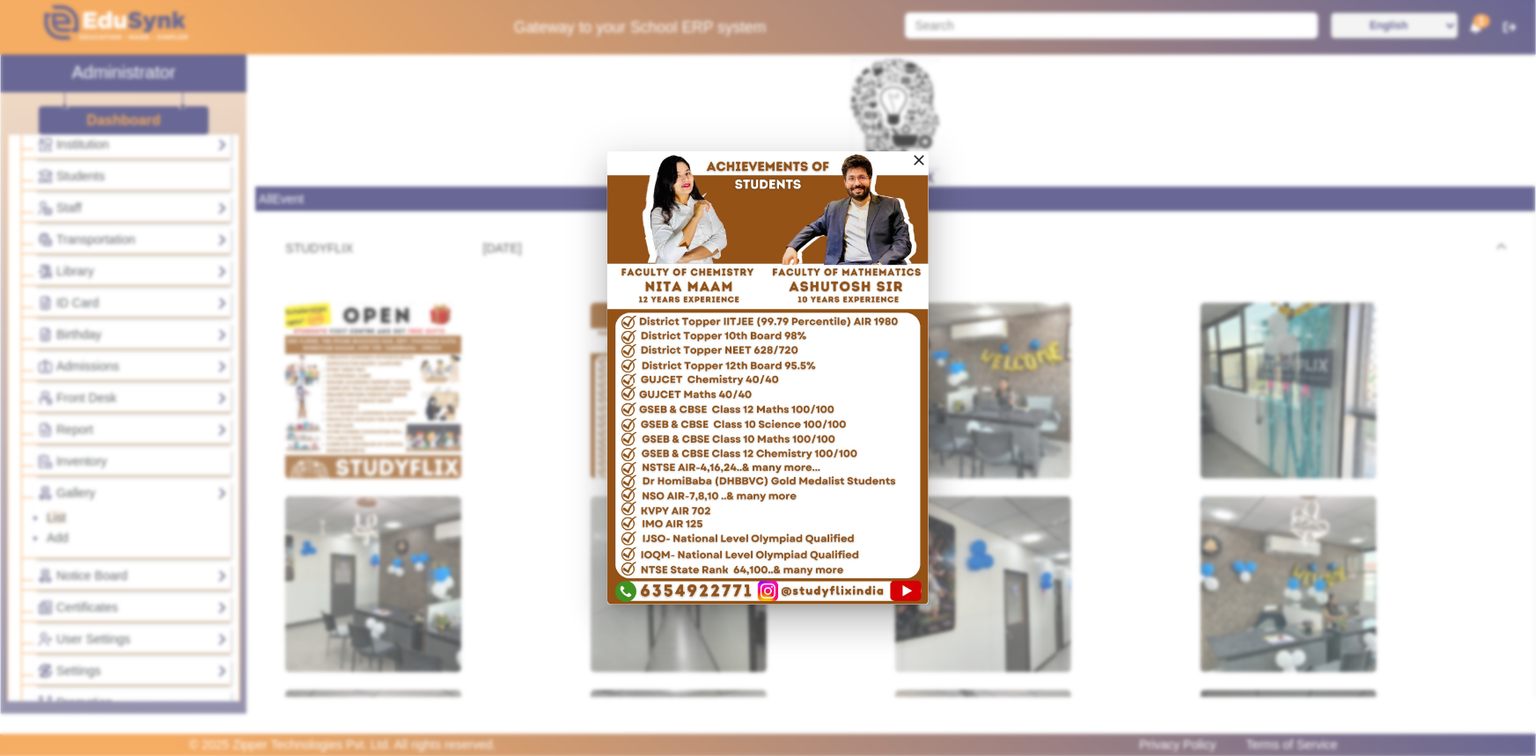
click at [922, 156] on mat-icon "close" at bounding box center [920, 160] width 18 height 18
